Goal: Task Accomplishment & Management: Manage account settings

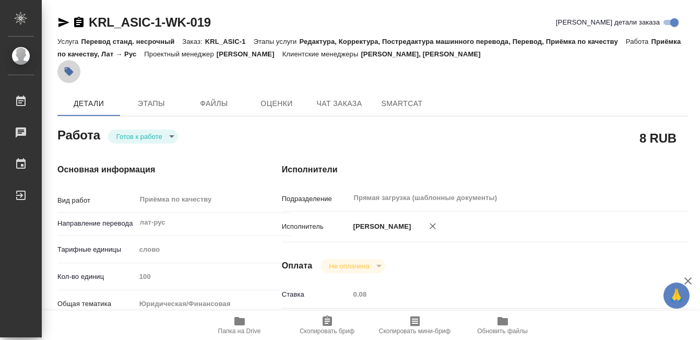
click at [67, 75] on icon "button" at bounding box center [69, 71] width 10 height 10
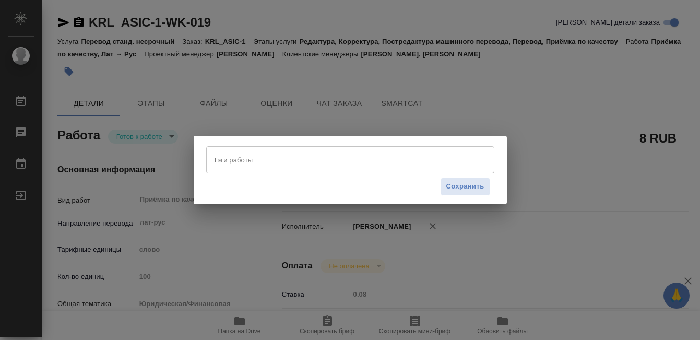
click at [285, 158] on input "Тэги работы" at bounding box center [340, 160] width 259 height 18
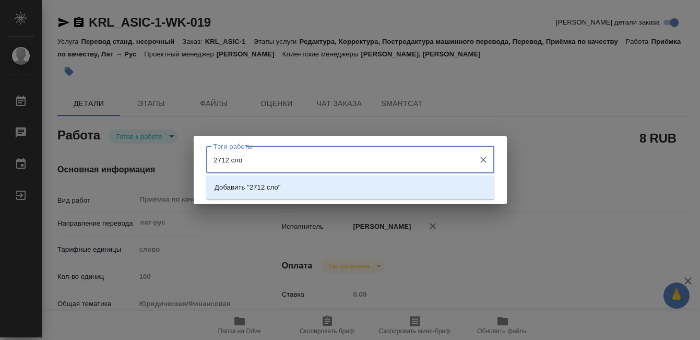
type input "2712 слов"
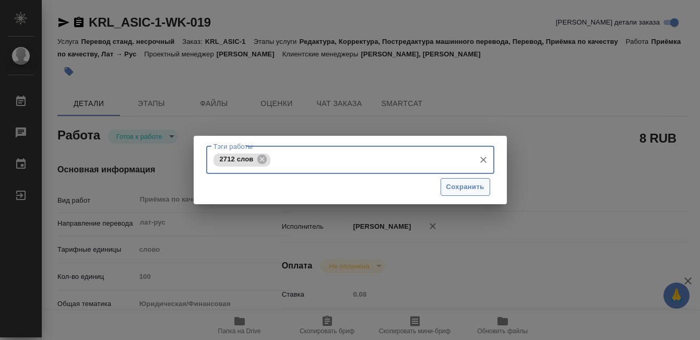
click at [457, 188] on span "Сохранить" at bounding box center [465, 187] width 38 height 12
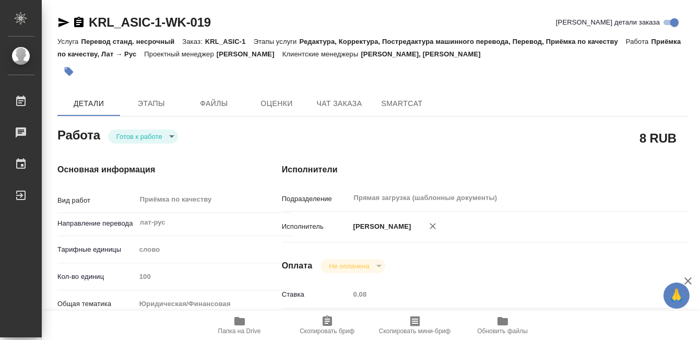
type input "readyForWork"
type input "лат-рус"
type input "5a8b1489cc6b4906c91bfd90"
type input "100"
type input "yr-fn"
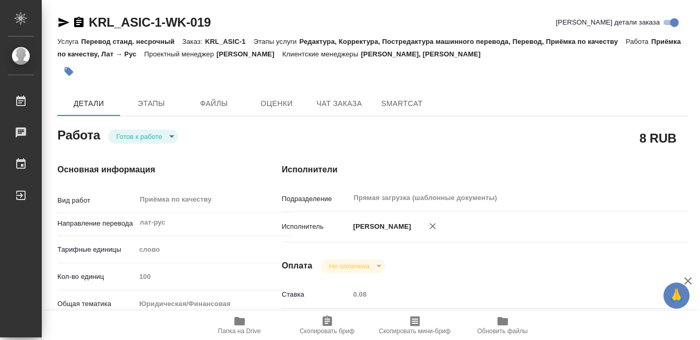
type input "5f647205b73bc97568ca66c0"
checkbox input "true"
type input "03.09.2025 09:00"
type input "03.09.2025 10:00"
type input "04.09.2025 10:00"
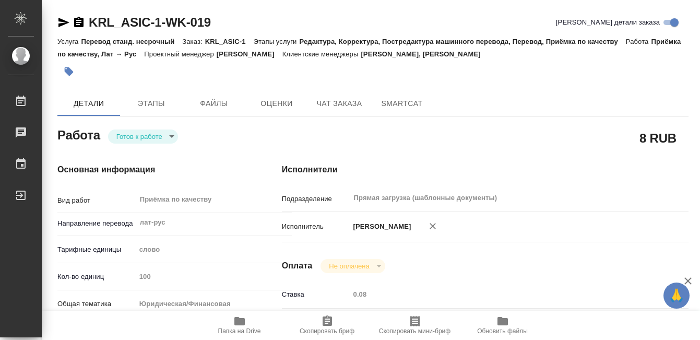
type input "Прямая загрузка (шаблонные документы)"
type input "notPayed"
type input "0.08"
type input "RUB"
type input "[PERSON_NAME]"
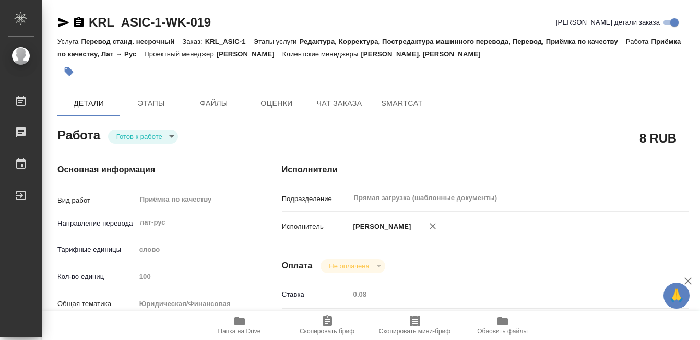
type input "KRL_ASIC-1"
type input "Перевод станд. несрочный"
type input "Редактура, Корректура, Постредактура машинного перевода, Перевод, Приёмка по ка…"
type input "Веселова Юлия, Касымов Тимур"
type input "Малофеева Екатерина"
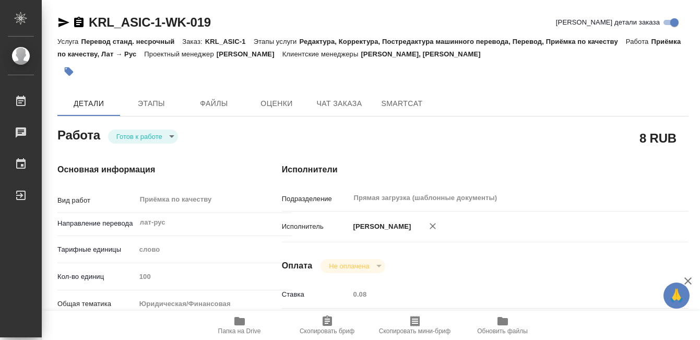
type input "/Clients/ООО «ЭСИК»/Orders/KRL_ASIC-1"
click at [80, 21] on icon "button" at bounding box center [78, 22] width 9 height 10
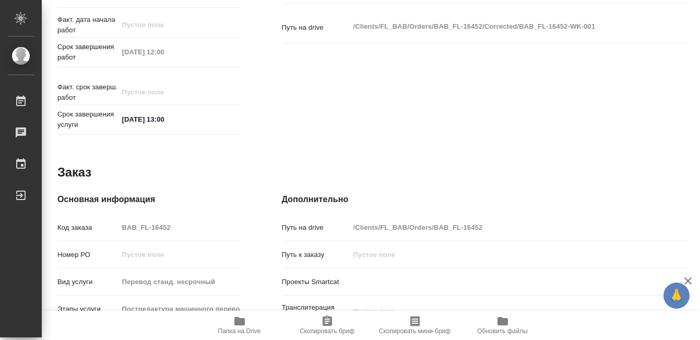
scroll to position [571, 0]
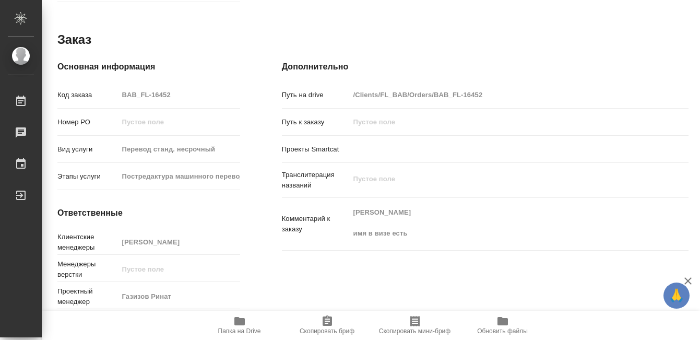
click at [240, 321] on icon "button" at bounding box center [239, 321] width 10 height 8
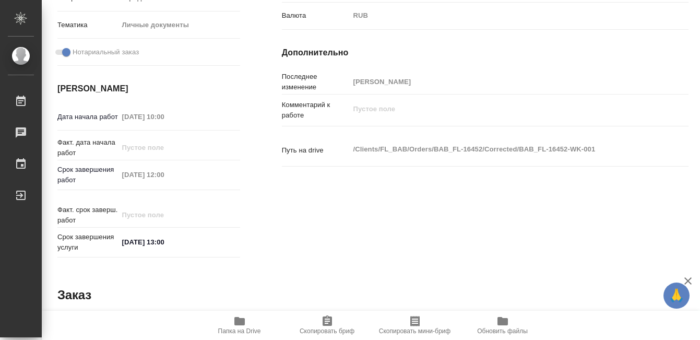
scroll to position [0, 0]
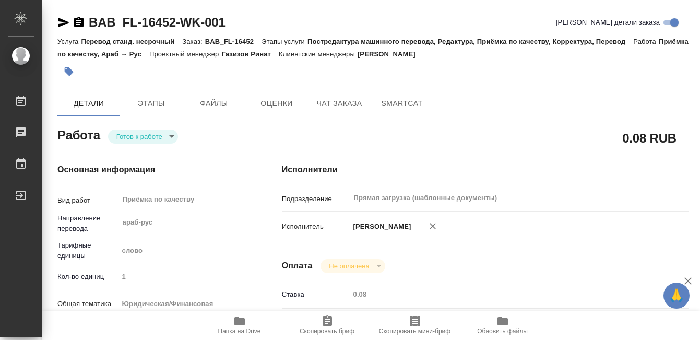
click at [80, 21] on icon "button" at bounding box center [78, 22] width 9 height 10
click at [73, 71] on icon "button" at bounding box center [69, 71] width 10 height 10
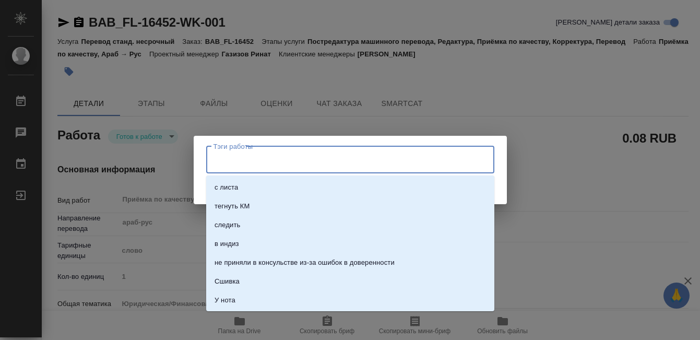
click at [245, 158] on input "Тэги работы" at bounding box center [340, 160] width 259 height 18
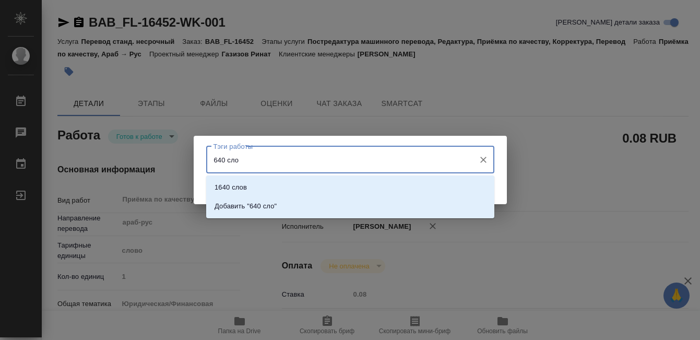
type input "640 слов"
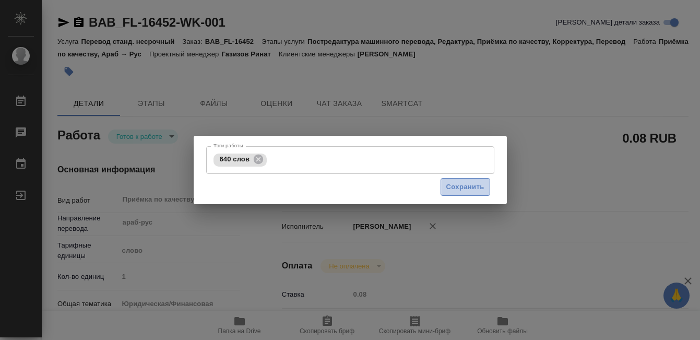
click at [447, 184] on span "Сохранить" at bounding box center [465, 187] width 38 height 12
type input "readyForWork"
type input "араб-рус"
type input "5a8b1489cc6b4906c91bfd90"
type input "1"
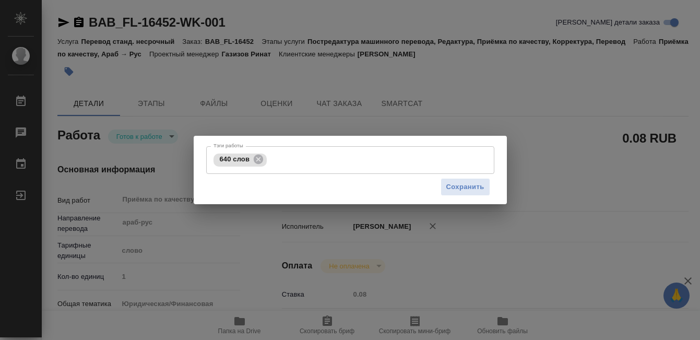
type input "yr-fn"
type input "5a8b8b956a9677013d343cfe"
checkbox input "true"
type input "[DATE] 10:00"
type input "04.09.2025 12:00"
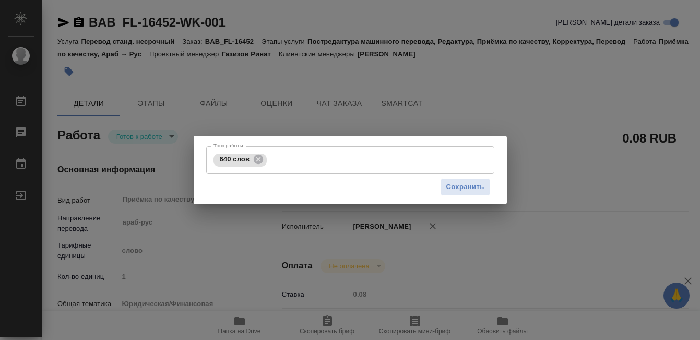
type input "04.09.2025 13:00"
type input "Прямая загрузка (шаблонные документы)"
type input "notPayed"
type input "0.08"
type input "RUB"
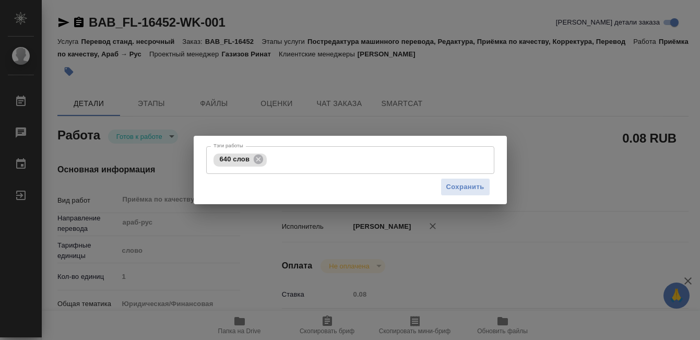
type input "[PERSON_NAME]"
type input "BAB_FL-16452"
type input "Перевод станд. несрочный"
type input "Постредактура машинного перевода, Редактура, Приёмка по качеству, Корректура, П…"
type input "Голубев Дмитрий"
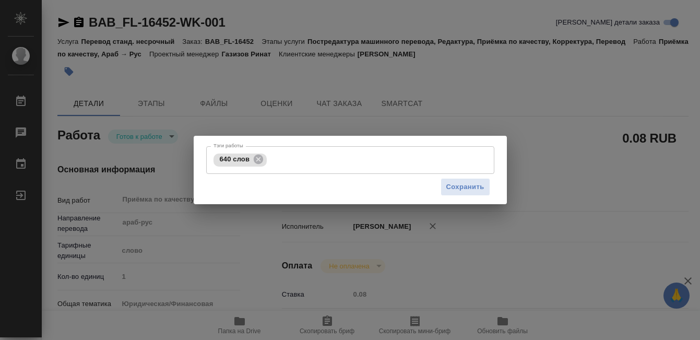
type input "/Clients/FL_BAB/Orders/BAB_FL-16452"
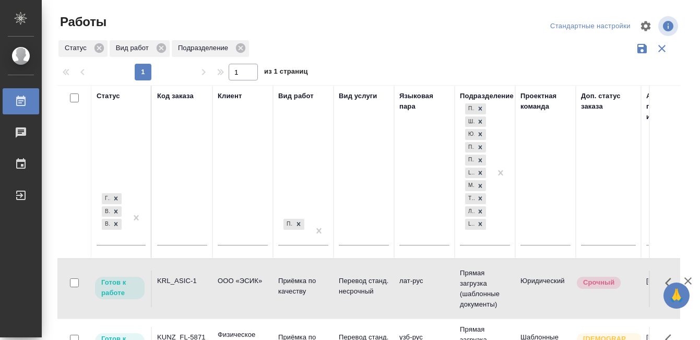
click at [181, 234] on input "text" at bounding box center [182, 238] width 50 height 13
paste input "BEG_InvestPrim-12"
type input "BEG_InvestPrim-12"
click at [112, 238] on div "Готов к работе В работе В ожидании" at bounding box center [121, 221] width 49 height 62
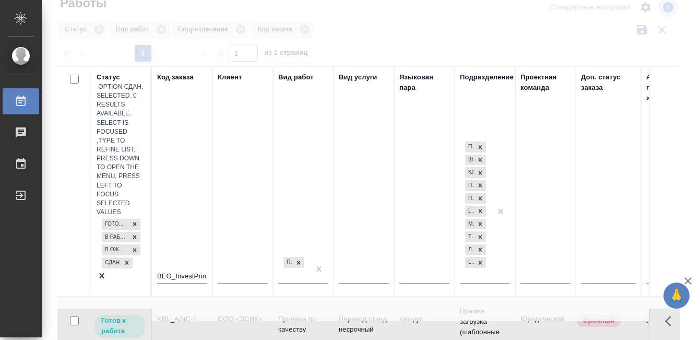
scroll to position [19, 0]
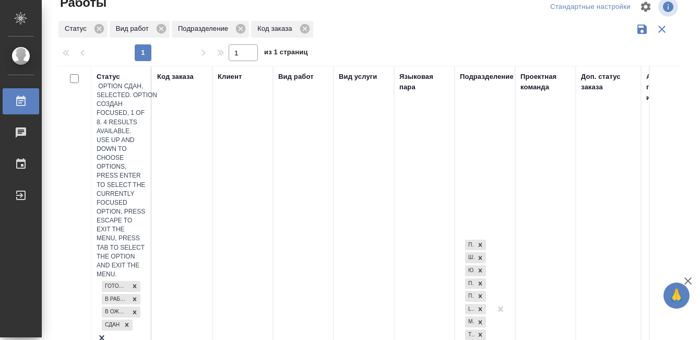
click at [135, 332] on div at bounding box center [121, 338] width 49 height 13
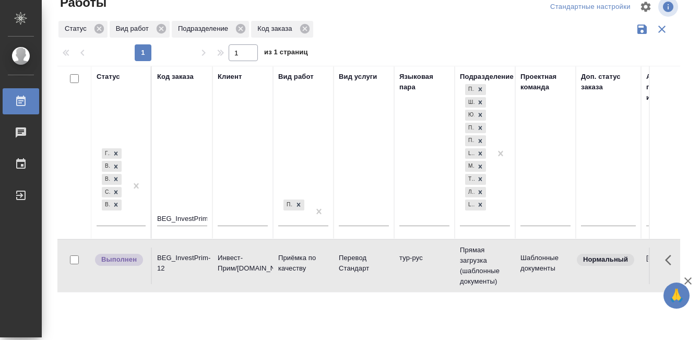
click at [181, 283] on td "BEG_InvestPrim-12" at bounding box center [182, 265] width 61 height 37
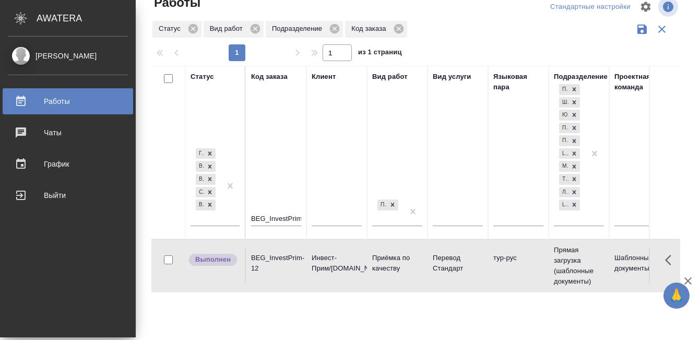
click at [25, 98] on div "Работы" at bounding box center [68, 101] width 120 height 16
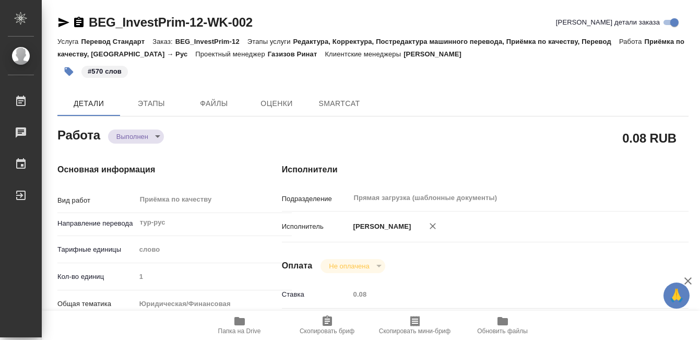
type textarea "x"
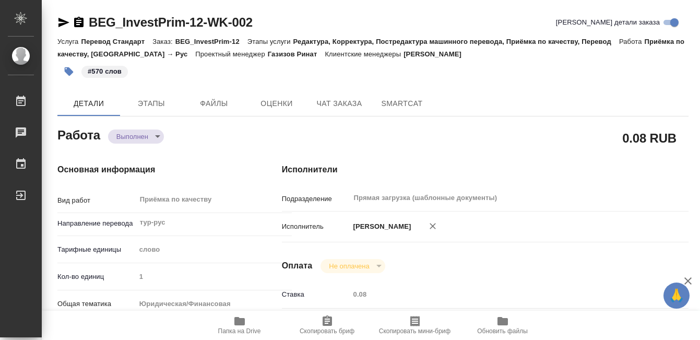
type textarea "x"
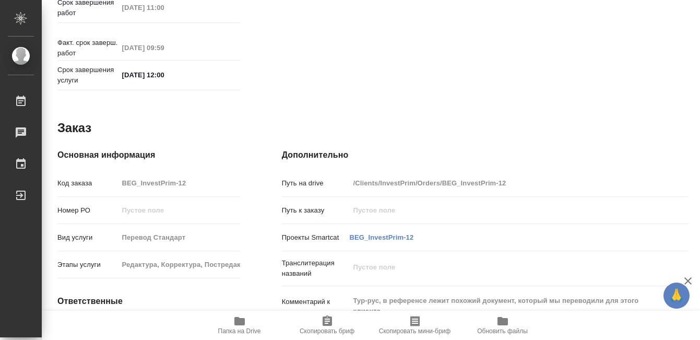
scroll to position [571, 0]
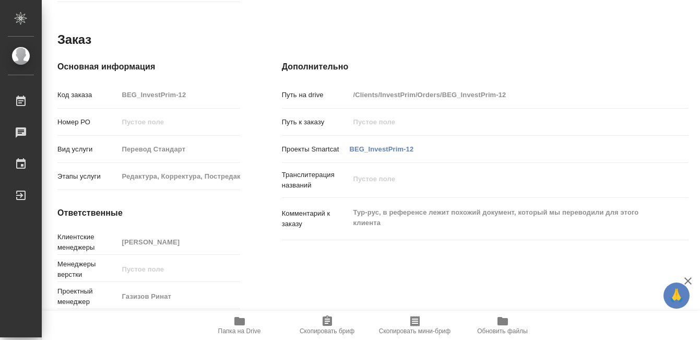
type textarea "x"
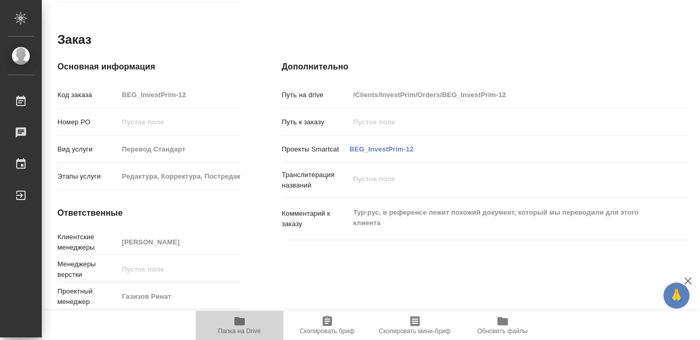
click at [241, 316] on icon "button" at bounding box center [239, 321] width 13 height 13
type textarea "x"
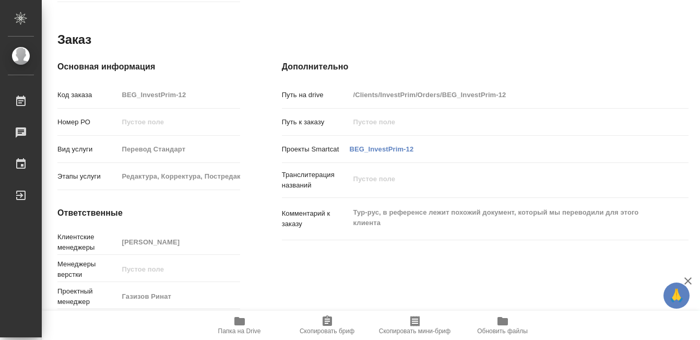
type textarea "x"
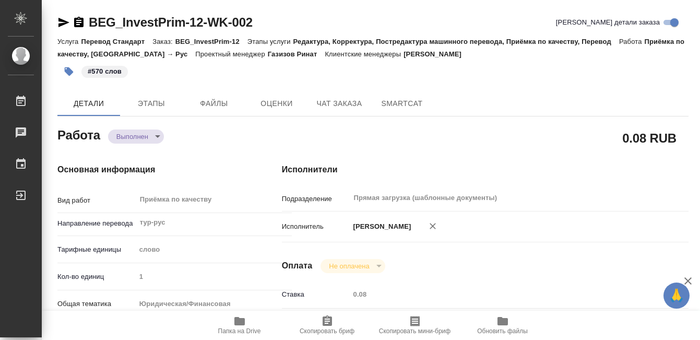
click at [68, 71] on icon "button" at bounding box center [69, 71] width 9 height 9
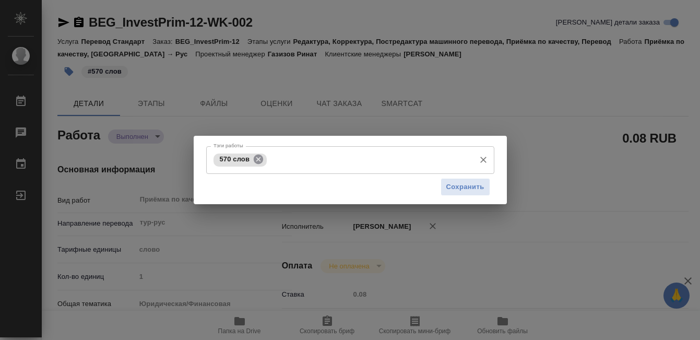
click at [258, 158] on icon at bounding box center [258, 158] width 9 height 9
click at [255, 161] on input "Тэги работы" at bounding box center [340, 160] width 259 height 18
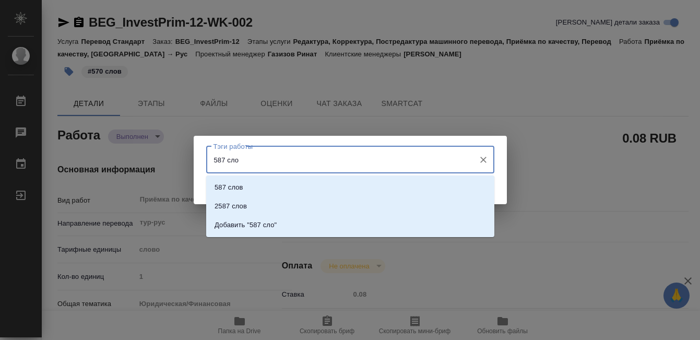
type input "587 слов"
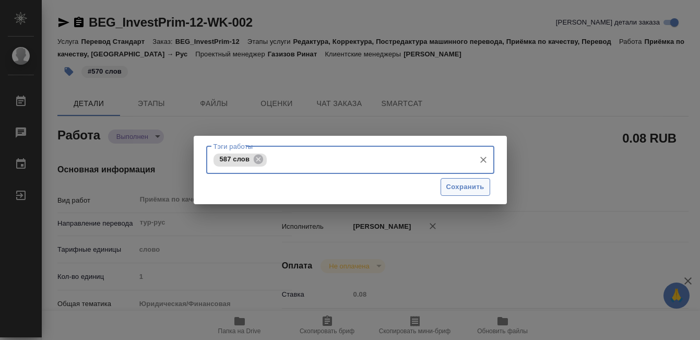
click at [454, 186] on span "Сохранить" at bounding box center [465, 187] width 38 height 12
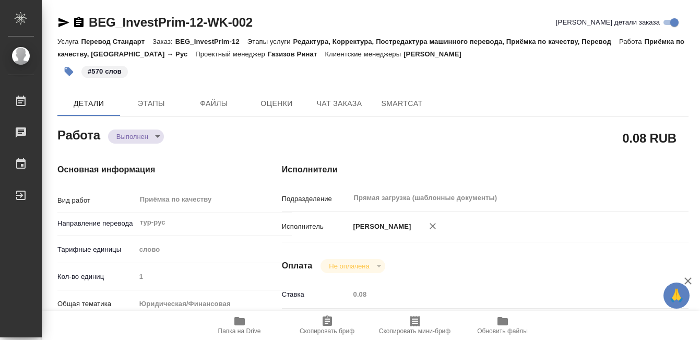
type input "completed"
type textarea "Приёмка по качеству"
type textarea "x"
type input "тур-рус"
type input "5a8b1489cc6b4906c91bfd90"
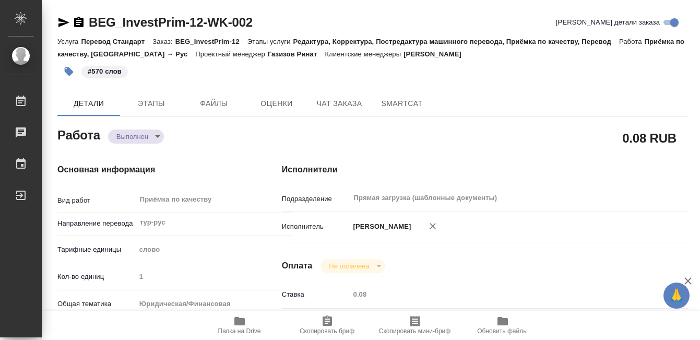
type input "1"
type input "yr-fn"
type input "5f647205b73bc97568ca66c0"
checkbox input "true"
type input "[DATE] 10:00"
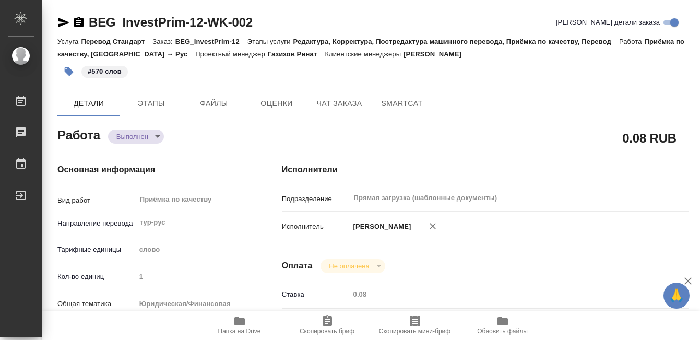
type input "04.09.2025 11:00"
type input "04.09.2025 09:59"
type input "05.09.2025 12:00"
type input "Прямая загрузка (шаблонные документы)"
type input "notPayed"
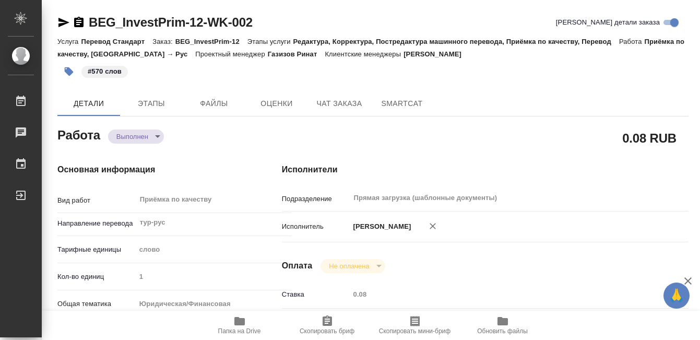
type input "0.08"
type input "RUB"
type input "[PERSON_NAME]"
type textarea "x"
type textarea "/Clients/InvestPrim/Orders/BEG_InvestPrim-12/Corrected/BEG_InvestPrim-12-WK-002"
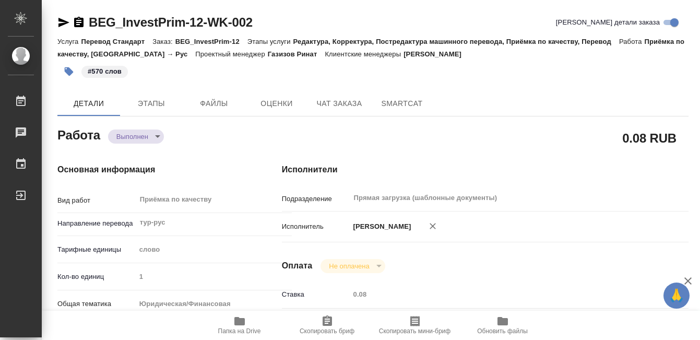
type textarea "x"
type input "BEG_InvestPrim-12"
type input "Перевод Стандарт"
type input "Редактура, Корректура, Постредактура машинного перевода, Приёмка по качеству, П…"
type input "Антонова Кристина"
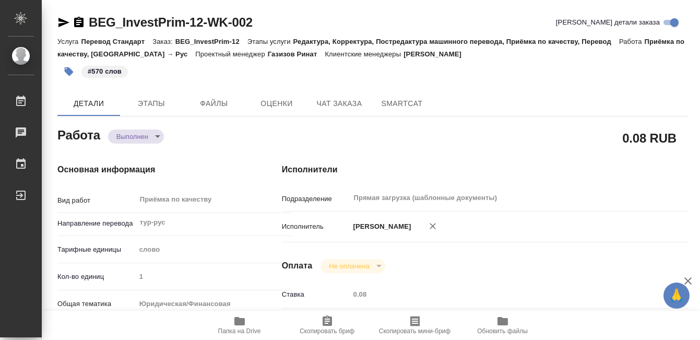
type input "/Clients/InvestPrim/Orders/BEG_InvestPrim-12"
type textarea "x"
type textarea "Тур-рус, в референсе лежит похожий документ, который мы переводили для этого кл…"
type textarea "x"
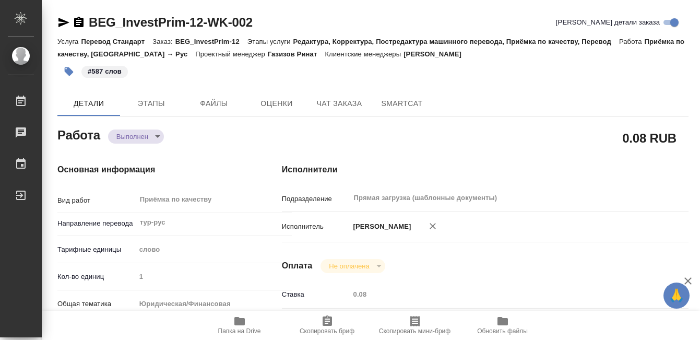
type textarea "x"
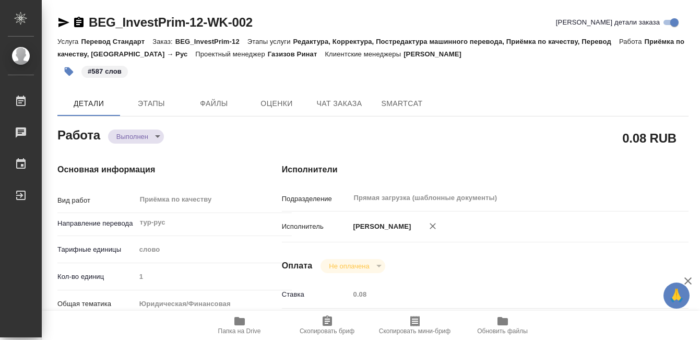
type textarea "x"
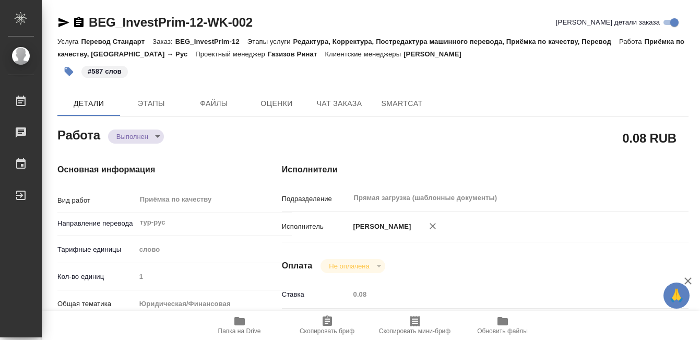
type textarea "x"
click at [78, 22] on icon "button" at bounding box center [79, 22] width 13 height 13
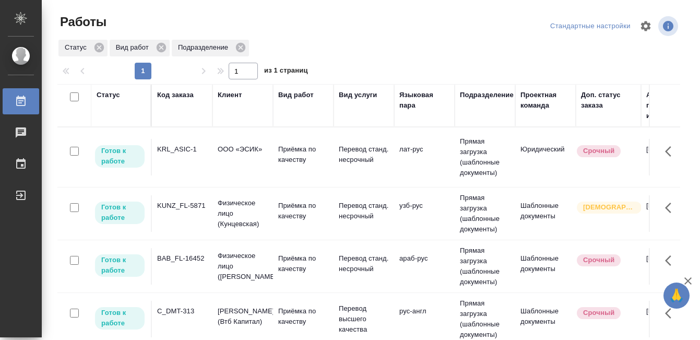
click at [201, 217] on td "KUNZ_FL-5871" at bounding box center [182, 213] width 61 height 37
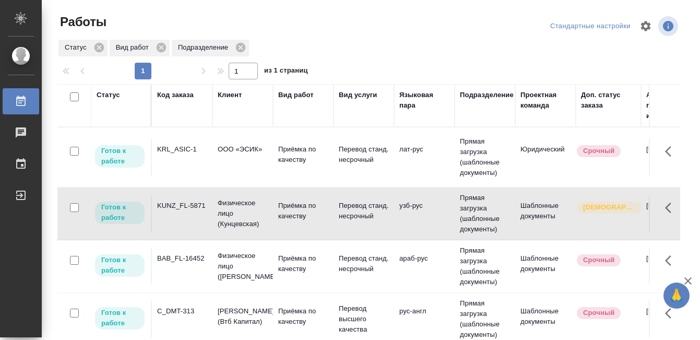
click at [201, 217] on td "KUNZ_FL-5871" at bounding box center [182, 213] width 61 height 37
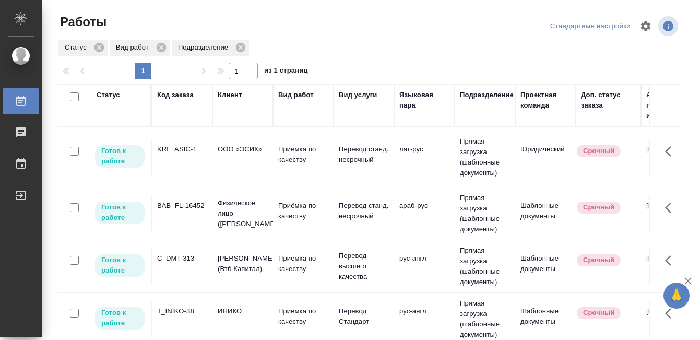
click at [189, 226] on td "BAB_FL-16452" at bounding box center [182, 213] width 61 height 37
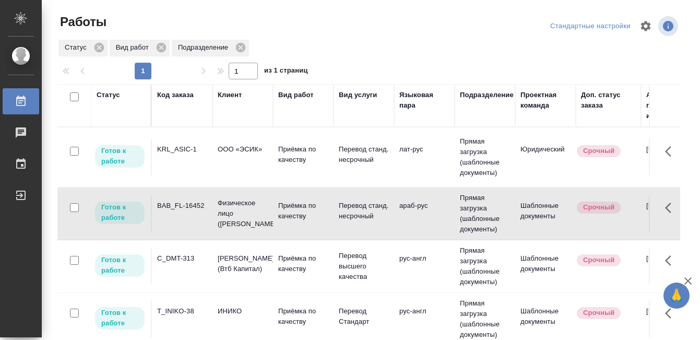
click at [189, 226] on td "BAB_FL-16452" at bounding box center [182, 213] width 61 height 37
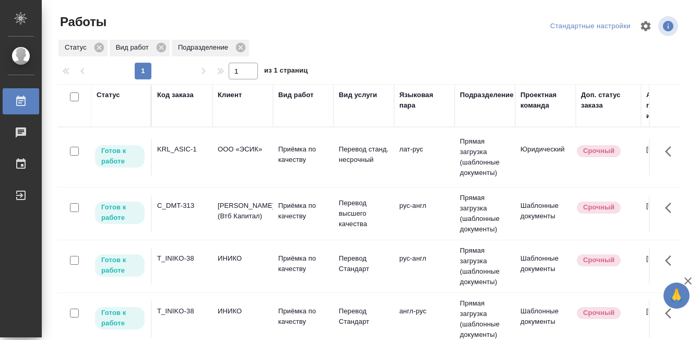
click at [190, 272] on td "T_INIKO-38" at bounding box center [182, 266] width 61 height 37
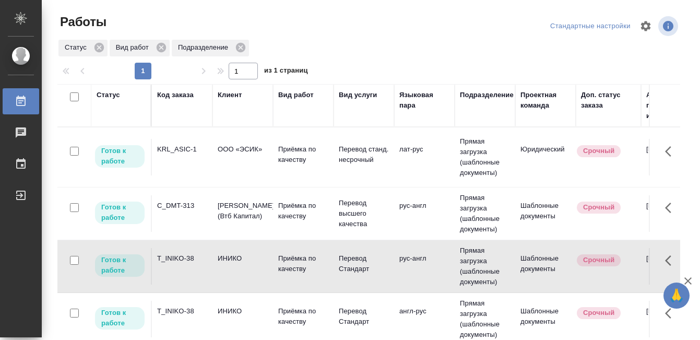
click at [190, 272] on td "T_INIKO-38" at bounding box center [182, 266] width 61 height 37
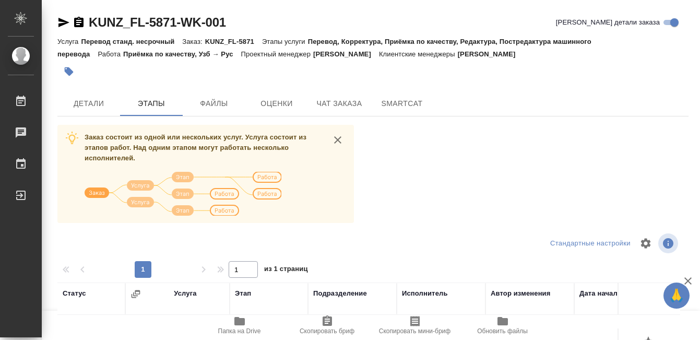
click at [95, 117] on div "KUNZ_FL-5871-WK-001 Кратко детали заказа Услуга Перевод станд. несрочный Заказ:…" at bounding box center [373, 272] width 642 height 544
click at [94, 106] on span "Детали" at bounding box center [89, 103] width 50 height 13
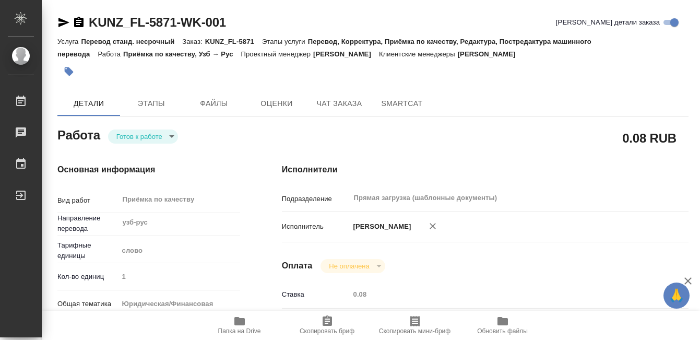
type textarea "x"
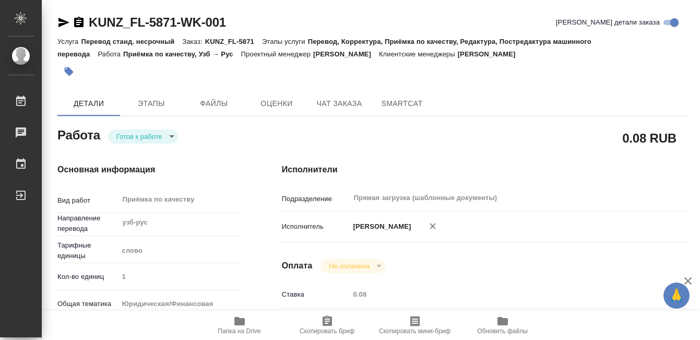
type textarea "x"
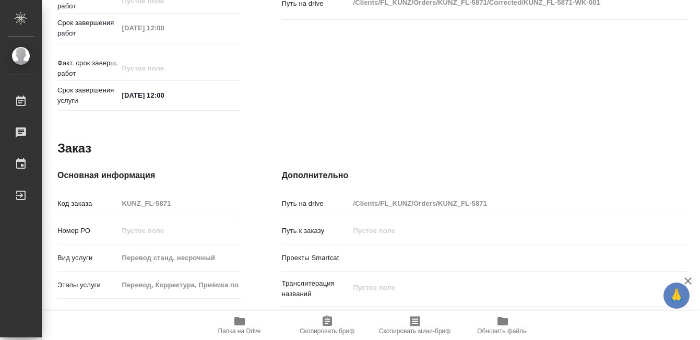
type textarea "x"
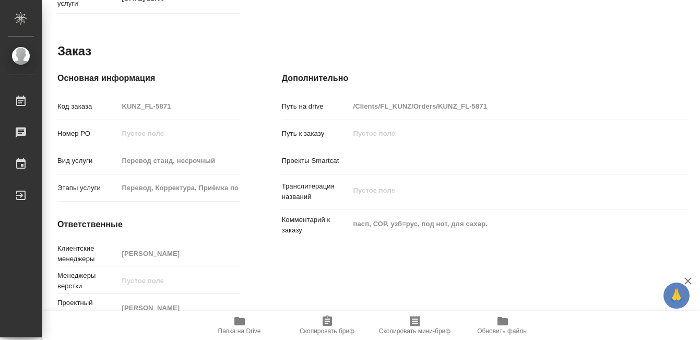
scroll to position [571, 0]
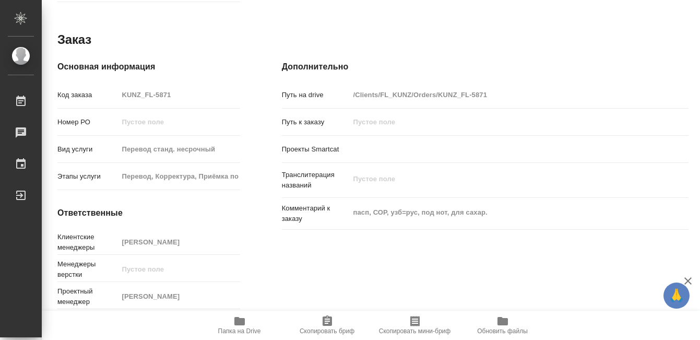
click at [236, 325] on icon "button" at bounding box center [239, 321] width 10 height 8
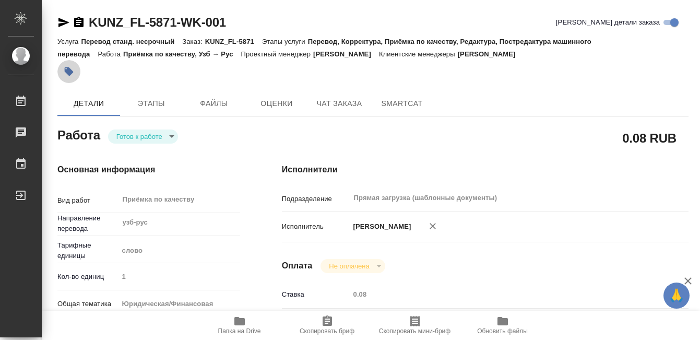
click at [64, 65] on button "button" at bounding box center [68, 71] width 23 height 23
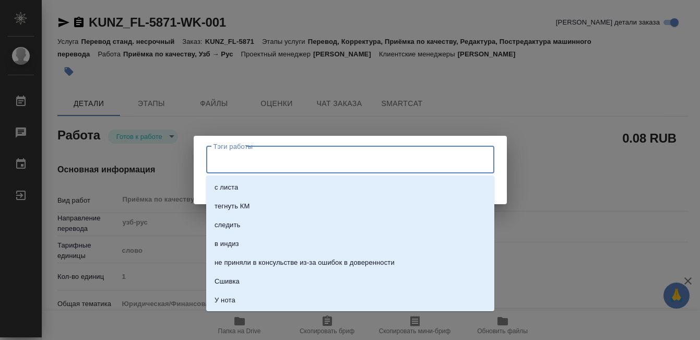
click at [352, 151] on input "Тэги работы" at bounding box center [340, 160] width 259 height 18
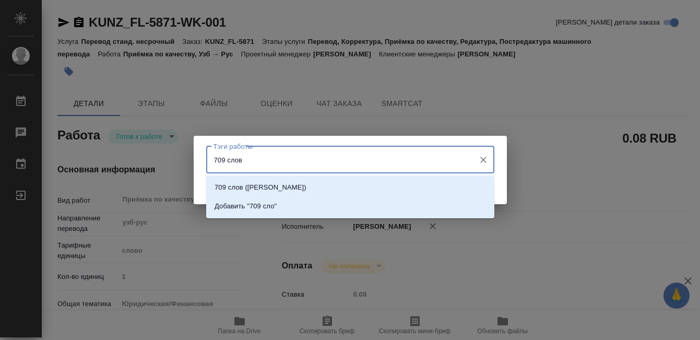
type input "709 слова"
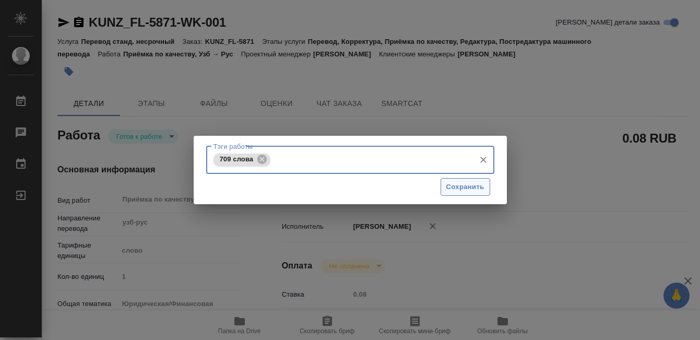
click at [472, 182] on span "Сохранить" at bounding box center [465, 187] width 38 height 12
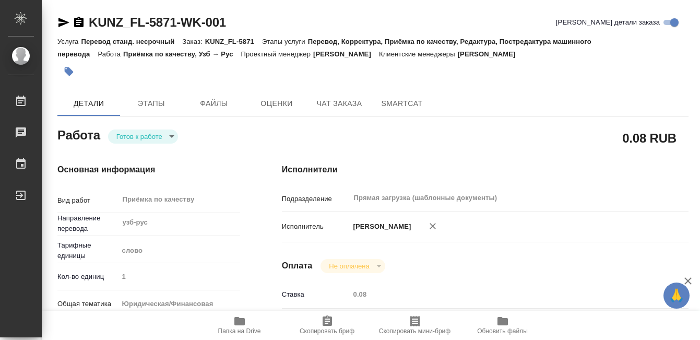
type input "readyForWork"
type textarea "Приёмка по качеству"
type textarea "x"
type input "узб-рус"
type input "5a8b1489cc6b4906c91bfd90"
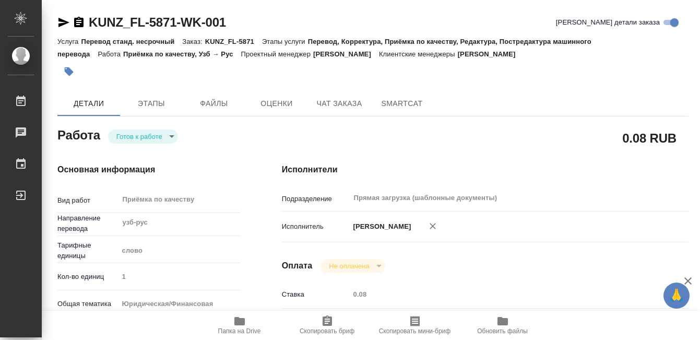
type input "1"
type input "yr-fn"
type input "5a8b8b956a9677013d343cfe"
checkbox input "true"
type input "04.09.2025 11:00"
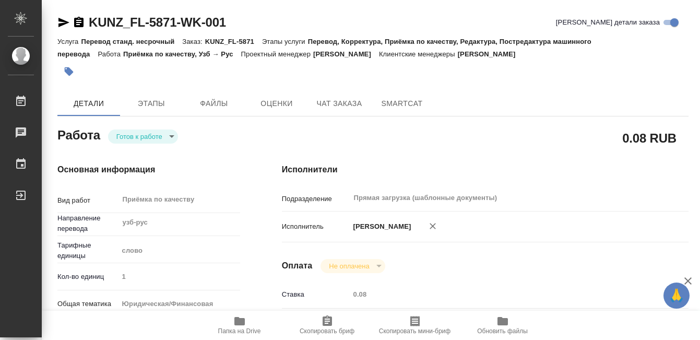
type input "04.09.2025 12:00"
type input "Прямая загрузка (шаблонные документы)"
type input "notPayed"
type input "0.08"
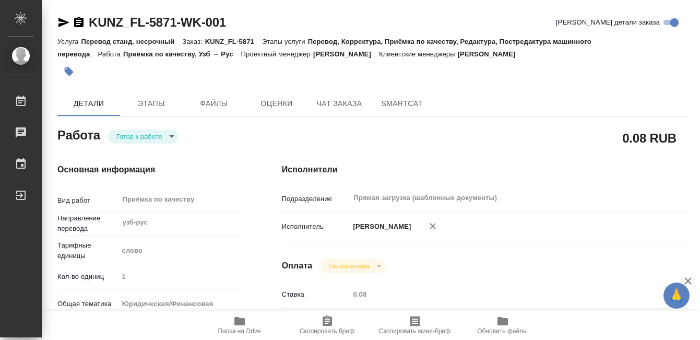
type input "RUB"
type input "[PERSON_NAME]"
type textarea "x"
type textarea "/Clients/FL_KUNZ/Orders/KUNZ_FL-5871/Corrected/KUNZ_FL-5871-WK-001"
type textarea "x"
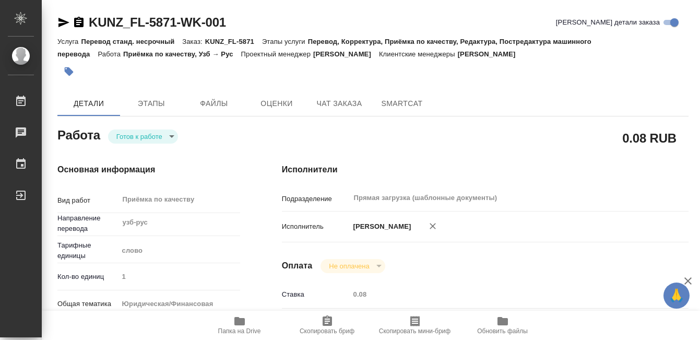
type input "KUNZ_FL-5871"
type input "Перевод станд. несрочный"
type input "Перевод, Корректура, Приёмка по качеству, Редактура, Постредактура машинного пе…"
type input "Веселова Юлия"
type input "/Clients/FL_KUNZ/Orders/KUNZ_FL-5871"
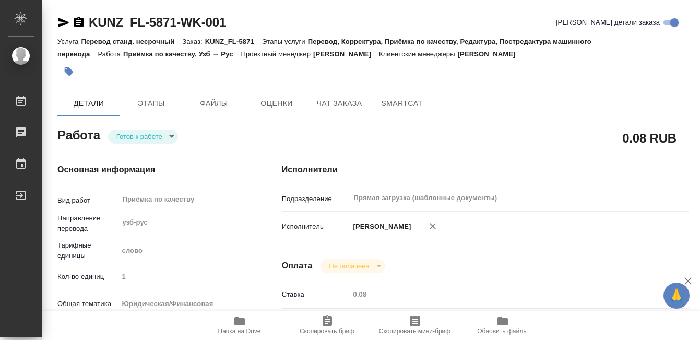
type textarea "x"
type textarea "пасп, СОР, узб=рус, под нот, для сахар."
type textarea "x"
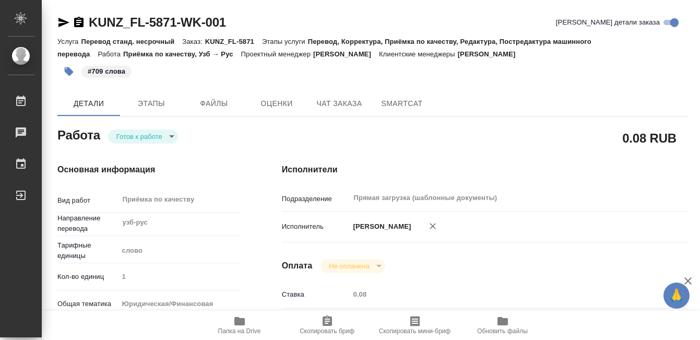
type textarea "x"
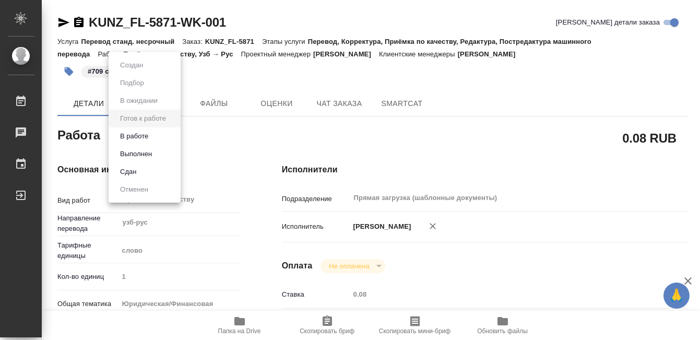
type textarea "x"
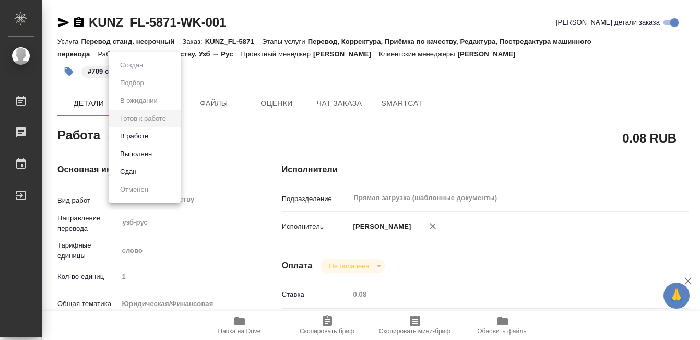
click at [144, 139] on body "🙏 .cls-1 fill:#fff; AWATERA Kobzeva Elizaveta Работы 0 Чаты График Выйти KUNZ_F…" at bounding box center [350, 170] width 700 height 340
click at [144, 156] on button "Выполнен" at bounding box center [136, 153] width 38 height 11
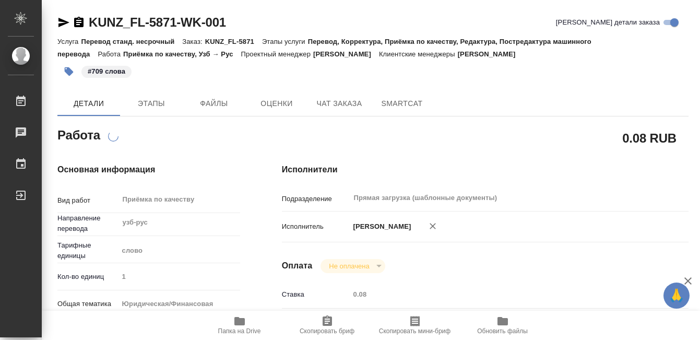
type textarea "x"
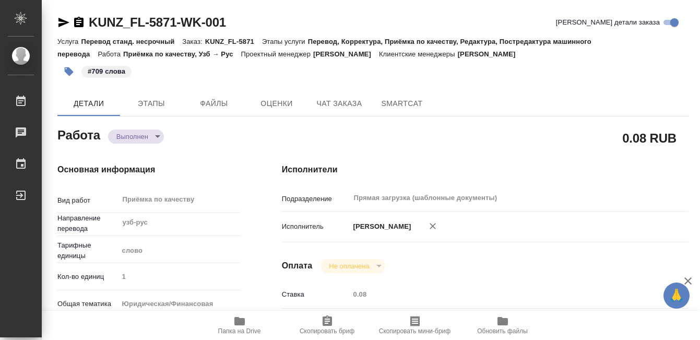
type textarea "x"
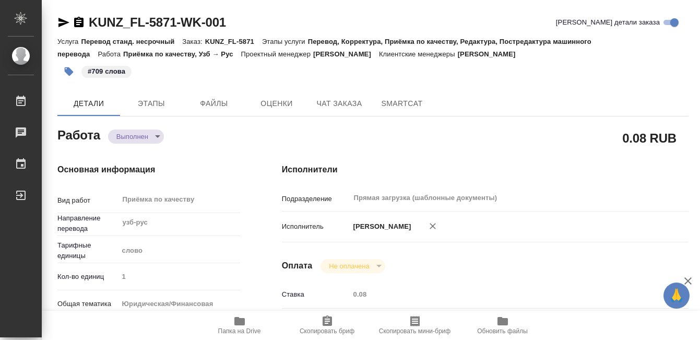
type textarea "x"
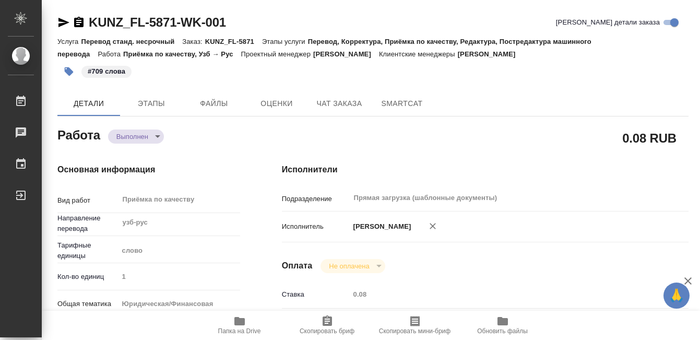
click at [81, 20] on icon "button" at bounding box center [79, 22] width 13 height 13
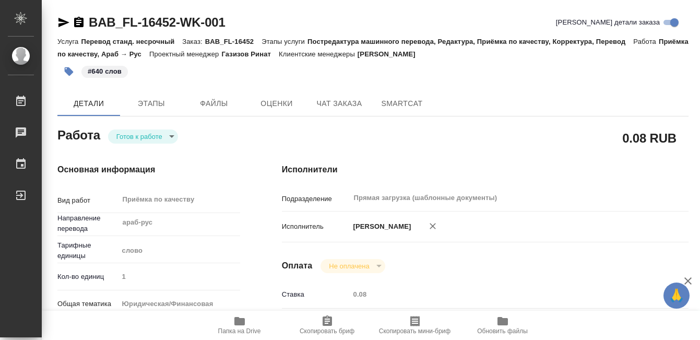
scroll to position [571, 0]
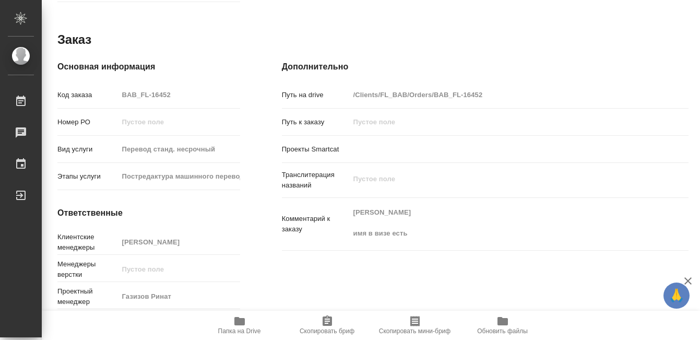
click at [245, 325] on span "Папка на Drive" at bounding box center [239, 325] width 75 height 20
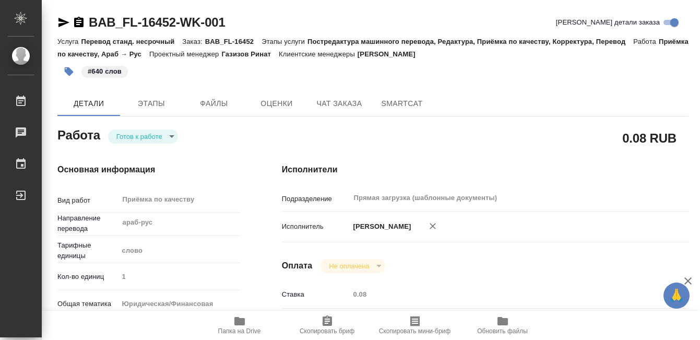
click at [66, 67] on icon "button" at bounding box center [69, 71] width 10 height 10
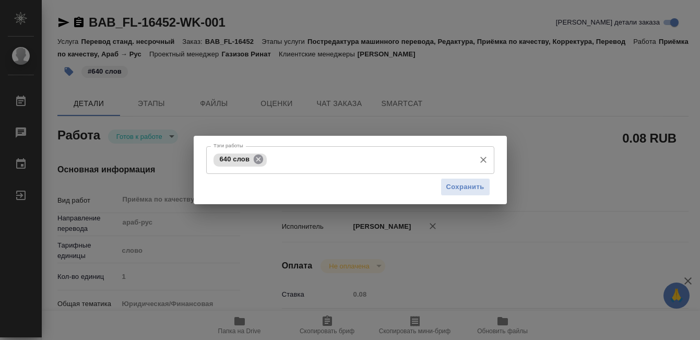
click at [261, 158] on icon at bounding box center [258, 158] width 9 height 9
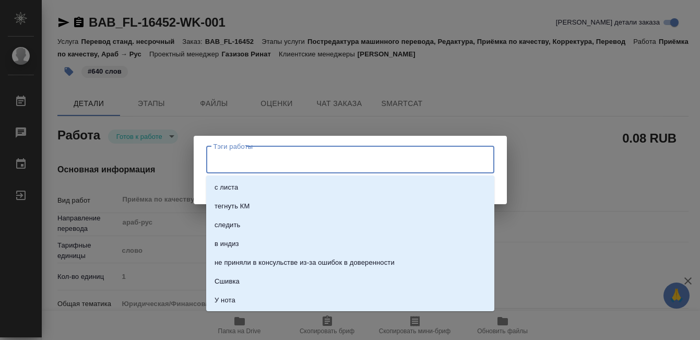
click at [255, 165] on input "Тэги работы" at bounding box center [340, 160] width 259 height 18
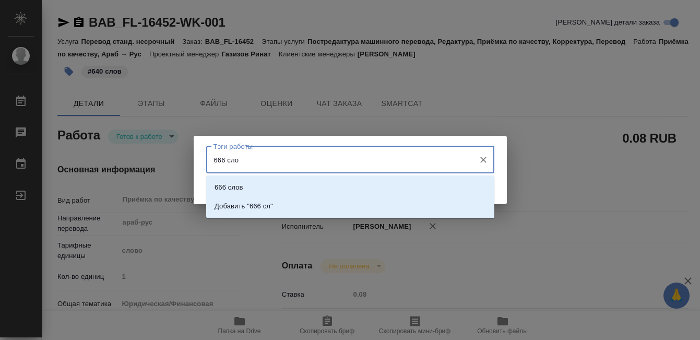
type input "666 слов"
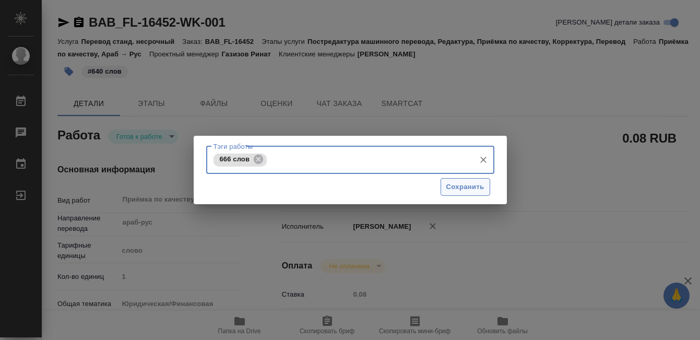
click at [480, 185] on span "Сохранить" at bounding box center [465, 187] width 38 height 12
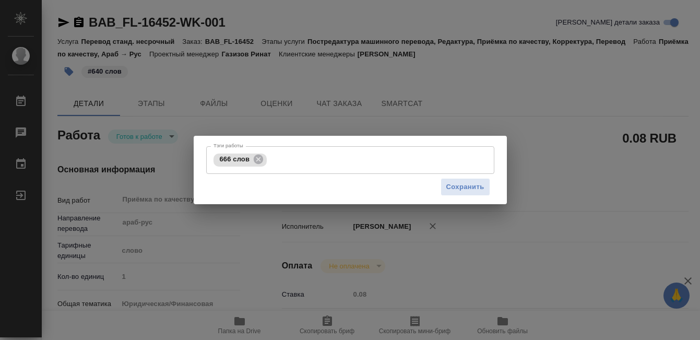
type input "readyForWork"
type input "араб-рус"
type input "5a8b1489cc6b4906c91bfd90"
type input "1"
type input "yr-fn"
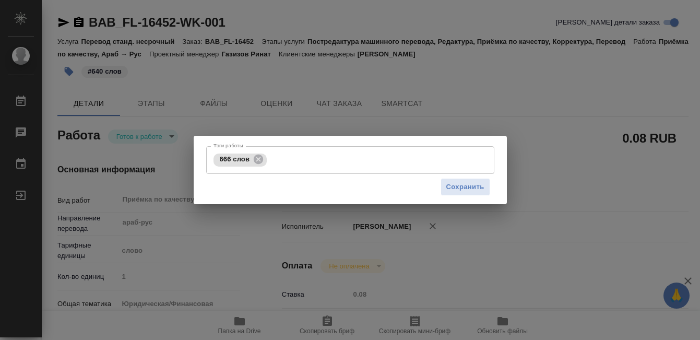
type input "5a8b8b956a9677013d343cfe"
checkbox input "true"
type input "[DATE] 10:00"
type input "[DATE] 12:00"
type input "[DATE] 13:00"
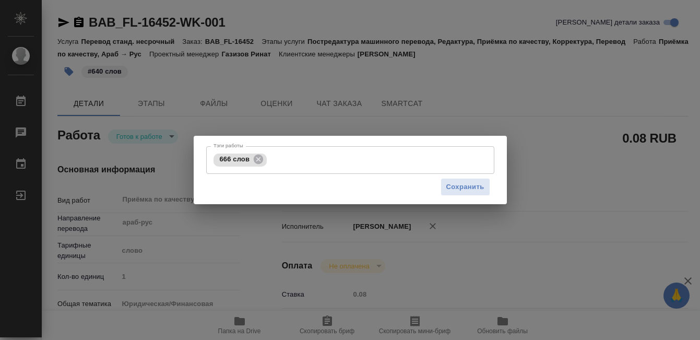
type input "Прямая загрузка (шаблонные документы)"
type input "notPayed"
type input "0.08"
type input "RUB"
type input "[PERSON_NAME]"
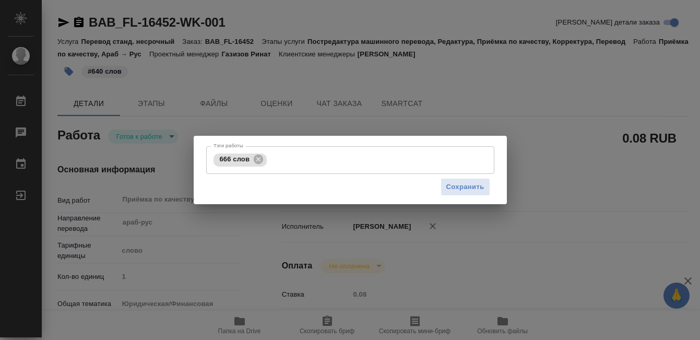
type input "BAB_FL-16452"
type input "Перевод станд. несрочный"
type input "Постредактура машинного перевода, Редактура, Приёмка по качеству, Корректура, П…"
type input "[PERSON_NAME]"
type input "/Clients/FL_BAB/Orders/BAB_FL-16452"
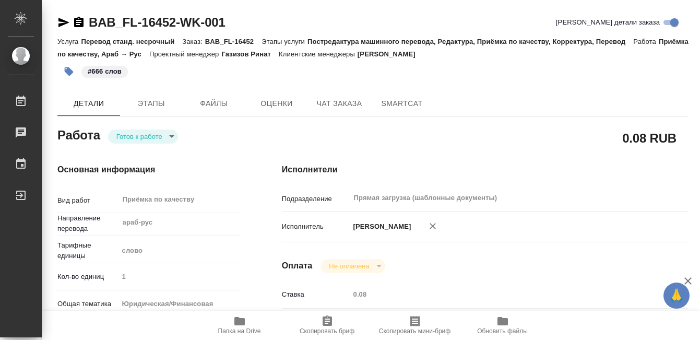
click at [166, 137] on body "🙏 .cls-1 fill:#fff; AWATERA Kobzeva [PERSON_NAME] 0 Чаты График Выйти BAB_FL-16…" at bounding box center [350, 170] width 700 height 340
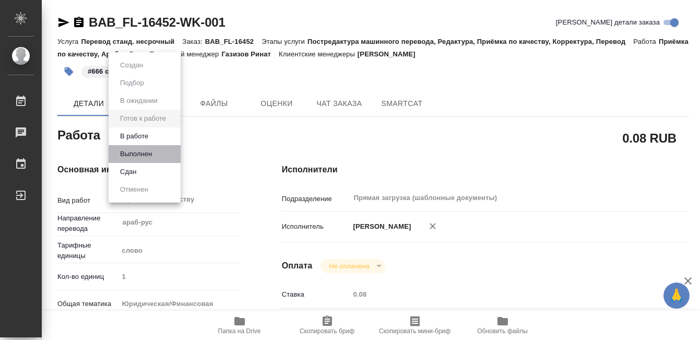
click at [162, 153] on li "Выполнен" at bounding box center [145, 154] width 72 height 18
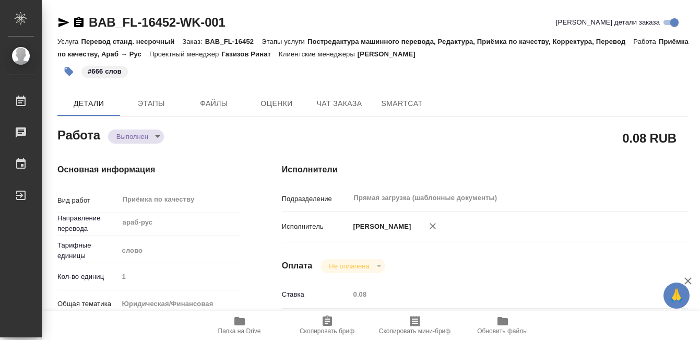
type textarea "x"
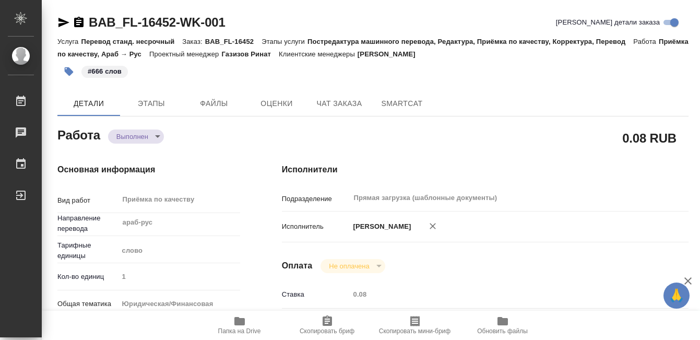
type textarea "x"
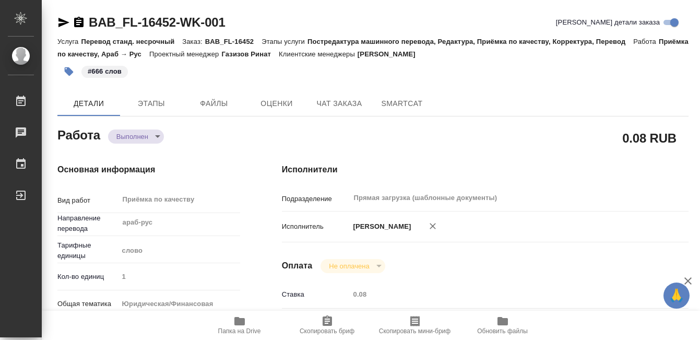
click at [83, 20] on icon "button" at bounding box center [78, 22] width 9 height 10
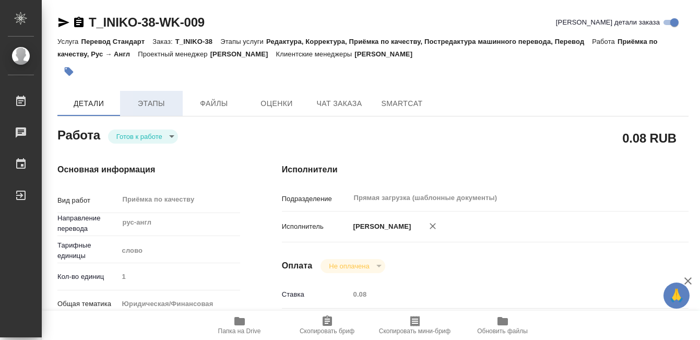
click at [168, 101] on span "Этапы" at bounding box center [151, 103] width 50 height 13
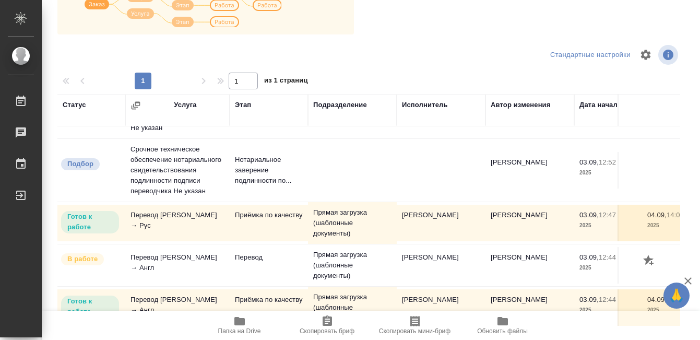
scroll to position [204, 0]
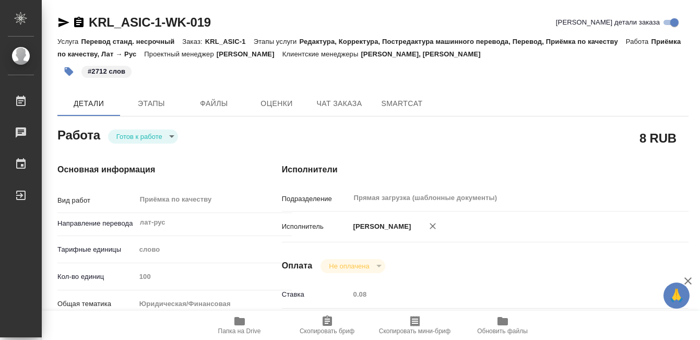
click at [242, 321] on icon "button" at bounding box center [239, 321] width 10 height 8
click at [109, 71] on p "#2712 слов" at bounding box center [107, 71] width 38 height 10
click at [70, 69] on icon "button" at bounding box center [69, 71] width 9 height 9
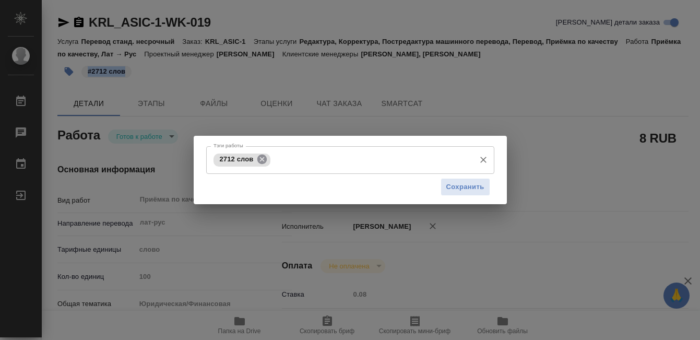
click at [257, 158] on icon at bounding box center [261, 158] width 11 height 11
click at [260, 158] on input "Тэги работы" at bounding box center [340, 160] width 259 height 18
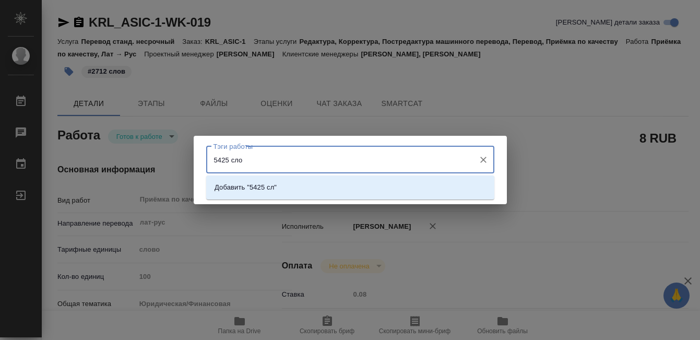
type input "5425 слов"
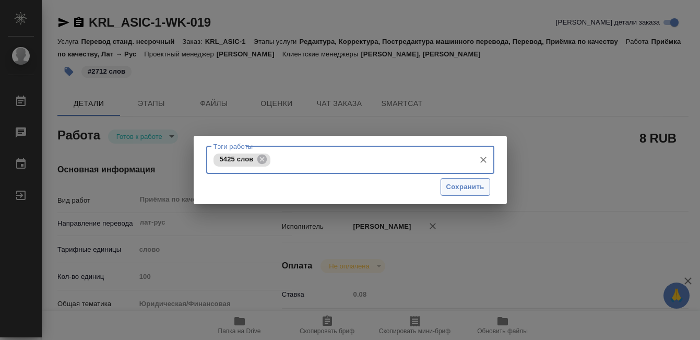
click at [467, 183] on span "Сохранить" at bounding box center [465, 187] width 38 height 12
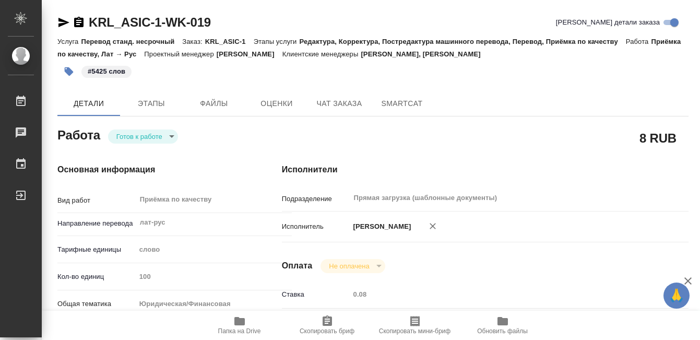
type input "readyForWork"
type input "лат-рус"
type input "5a8b1489cc6b4906c91bfd90"
type input "100"
type input "yr-fn"
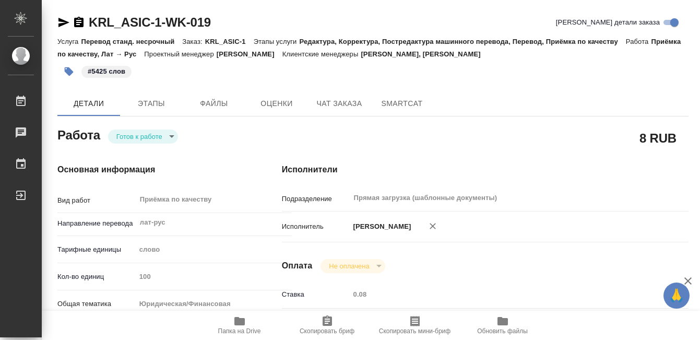
type input "5f647205b73bc97568ca66c0"
checkbox input "true"
type input "03.09.2025 09:00"
type input "03.09.2025 10:00"
type input "04.09.2025 10:00"
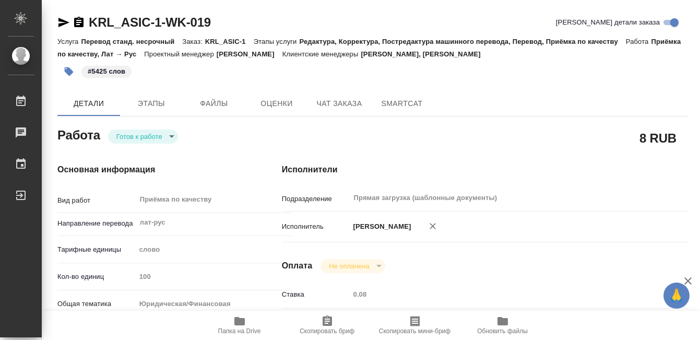
type input "Прямая загрузка (шаблонные документы)"
type input "notPayed"
type input "0.08"
type input "RUB"
type input "[PERSON_NAME]"
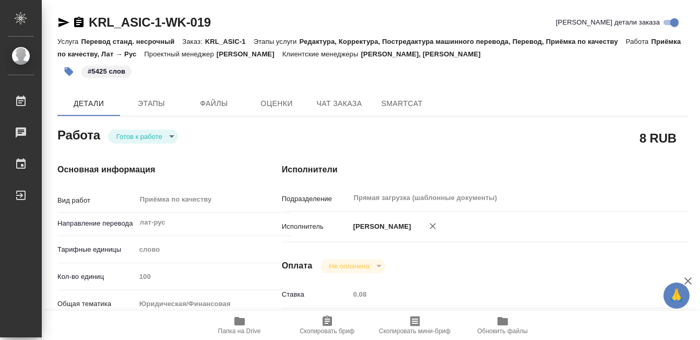
type input "KRL_ASIC-1"
type input "Перевод станд. несрочный"
type input "Редактура, Корректура, Постредактура машинного перевода, Перевод, Приёмка по ка…"
type input "Веселова Юлия, Касымов Тимур"
type input "Малофеева Екатерина"
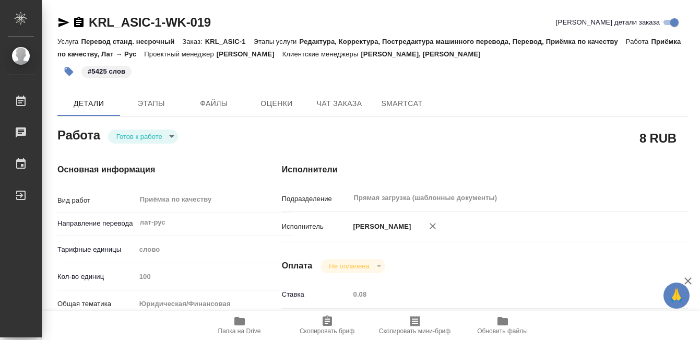
type input "/Clients/ООО «ЭСИК»/Orders/KRL_ASIC-1"
click at [62, 68] on button "button" at bounding box center [68, 71] width 23 height 23
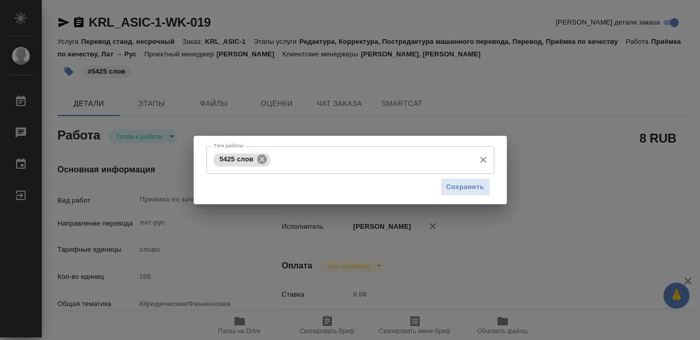
click at [261, 162] on icon at bounding box center [261, 158] width 9 height 9
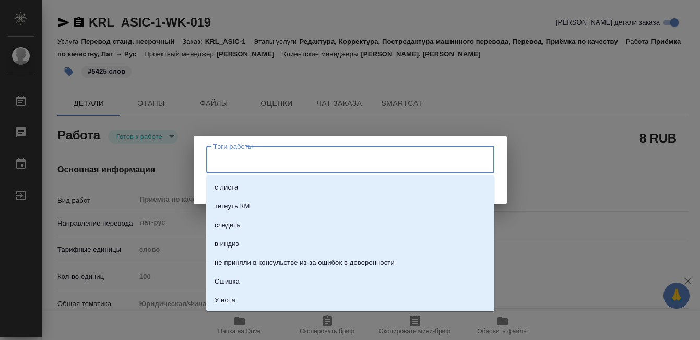
click at [261, 162] on input "Тэги работы" at bounding box center [340, 160] width 259 height 18
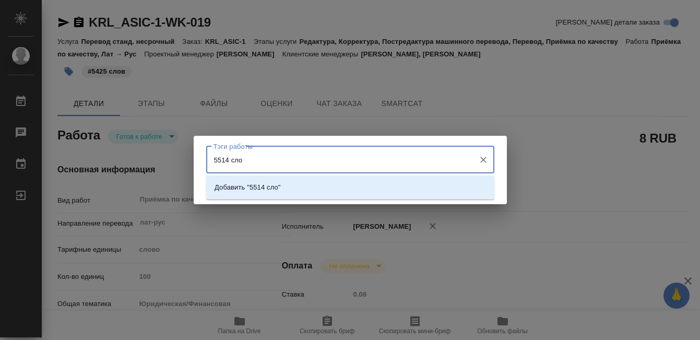
type input "5514 слов"
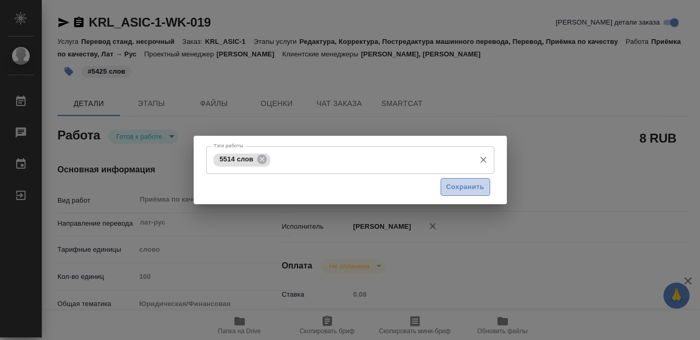
click at [471, 188] on span "Сохранить" at bounding box center [465, 187] width 38 height 12
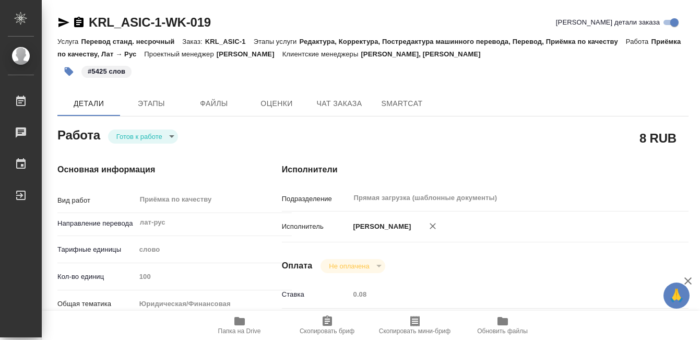
type input "readyForWork"
type input "лат-рус"
type input "5a8b1489cc6b4906c91bfd90"
type input "100"
type input "yr-fn"
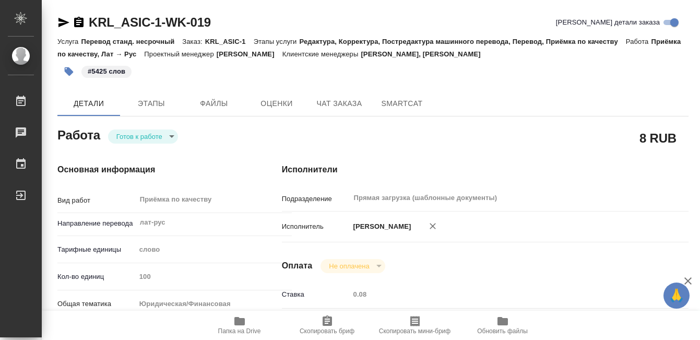
type input "5f647205b73bc97568ca66c0"
checkbox input "true"
type input "03.09.2025 09:00"
type input "03.09.2025 10:00"
type input "[DATE] 10:00"
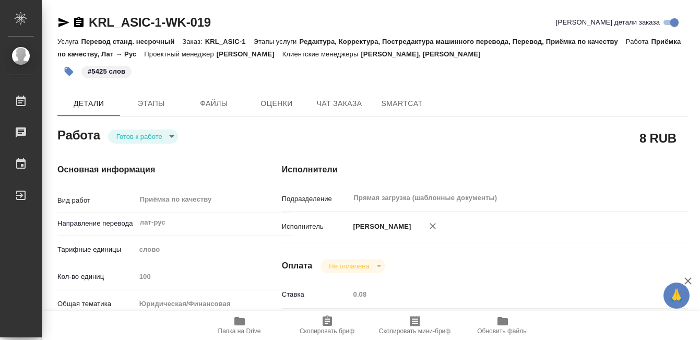
type input "Прямая загрузка (шаблонные документы)"
type input "notPayed"
type input "0.08"
type input "RUB"
type input "[PERSON_NAME]"
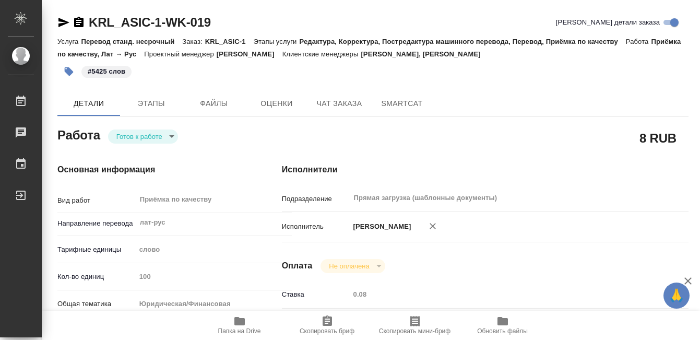
type input "KRL_ASIC-1"
type input "Перевод станд. несрочный"
type input "Редактура, Корректура, Постредактура машинного перевода, Перевод, Приёмка по ка…"
type input "Веселова Юлия, Касымов Тимур"
type input "Малофеева Екатерина"
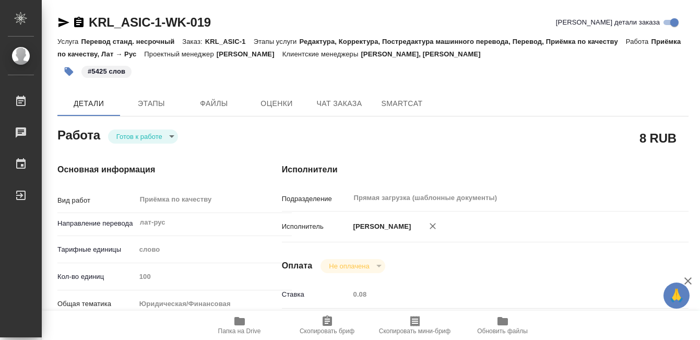
type input "/Clients/ООО «ЭСИК»/Orders/KRL_ASIC-1"
click at [71, 75] on icon "button" at bounding box center [69, 71] width 10 height 10
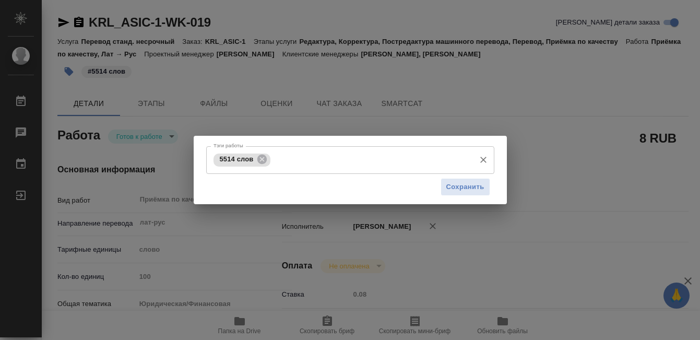
drag, startPoint x: 264, startPoint y: 157, endPoint x: 271, endPoint y: 160, distance: 8.6
click at [264, 157] on icon at bounding box center [261, 158] width 11 height 11
click at [273, 160] on input "Тэги работы" at bounding box center [371, 160] width 196 height 18
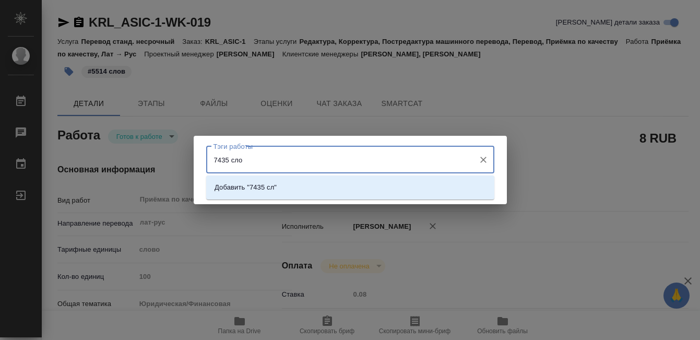
type input "7435 слов"
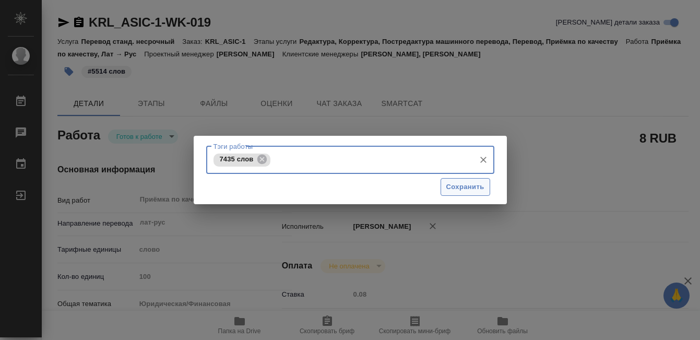
click at [460, 185] on span "Сохранить" at bounding box center [465, 187] width 38 height 12
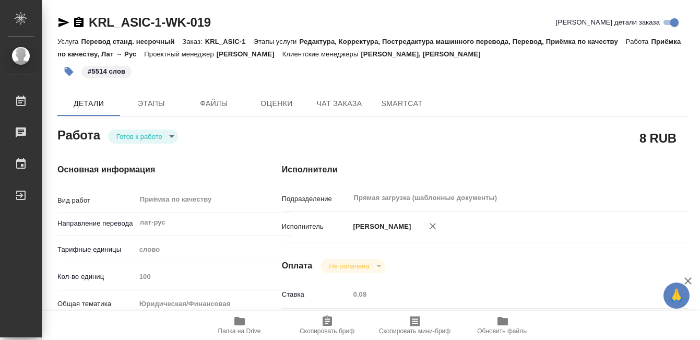
type input "readyForWork"
type input "лат-рус"
type input "5a8b1489cc6b4906c91bfd90"
type input "100"
type input "yr-fn"
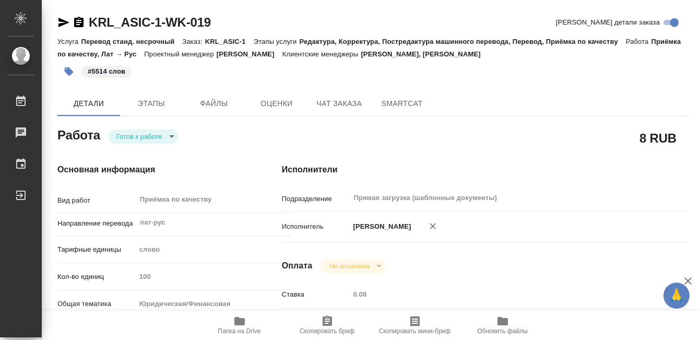
type input "5f647205b73bc97568ca66c0"
checkbox input "true"
type input "03.09.2025 09:00"
type input "03.09.2025 10:00"
type input "[DATE] 10:00"
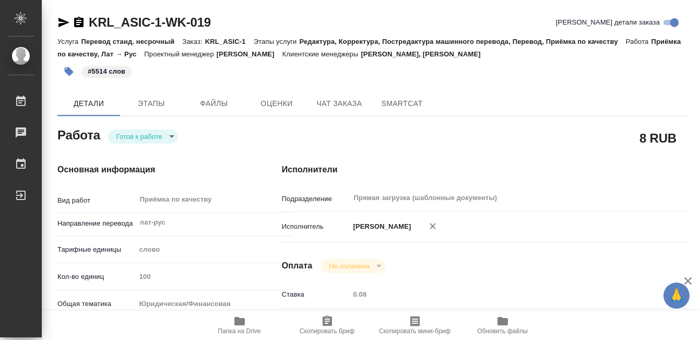
type input "Прямая загрузка (шаблонные документы)"
type input "notPayed"
type input "0.08"
type input "RUB"
type input "[PERSON_NAME]"
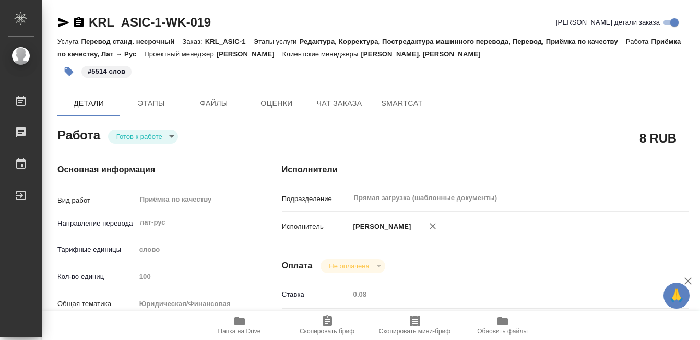
type input "KRL_ASIC-1"
type input "Перевод станд. несрочный"
type input "Редактура, Корректура, Постредактура машинного перевода, Перевод, Приёмка по ка…"
type input "Веселова Юлия, Касымов Тимур"
type input "Малофеева Екатерина"
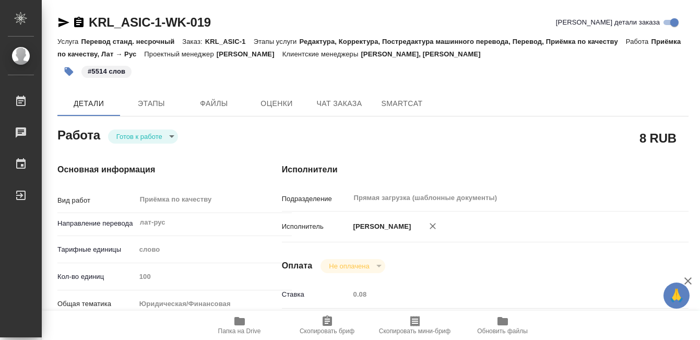
type input "/Clients/ООО «ЭСИК»/Orders/KRL_ASIC-1"
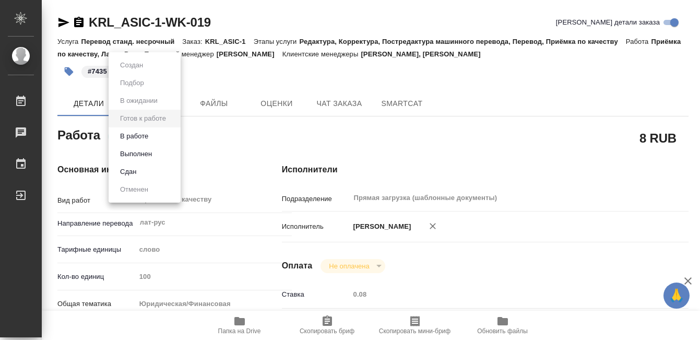
click at [166, 137] on body "🙏 .cls-1 fill:#fff; AWATERA Kobzeva Elizaveta Работы 0 Чаты График Выйти KRL_AS…" at bounding box center [350, 170] width 700 height 340
click at [162, 150] on li "Выполнен" at bounding box center [145, 154] width 72 height 18
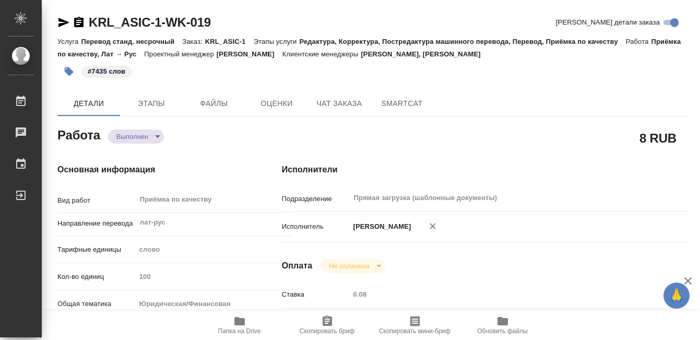
type textarea "x"
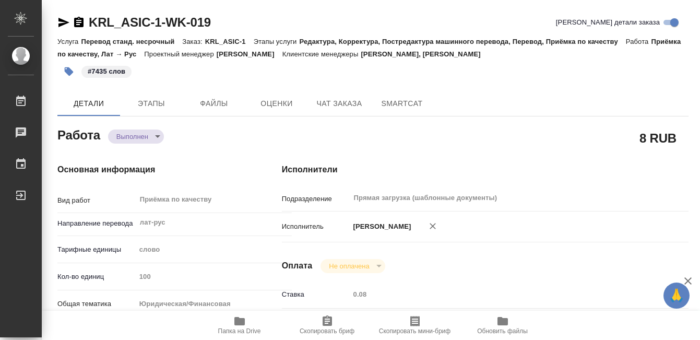
type textarea "x"
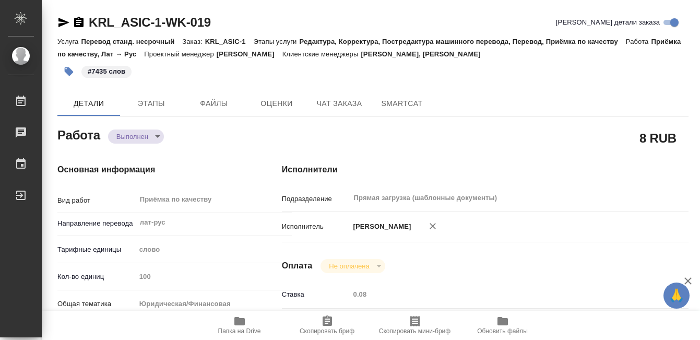
click at [85, 19] on div "KRL_ASIC-1-WK-019" at bounding box center [133, 22] width 153 height 17
click at [78, 19] on icon "button" at bounding box center [78, 22] width 9 height 10
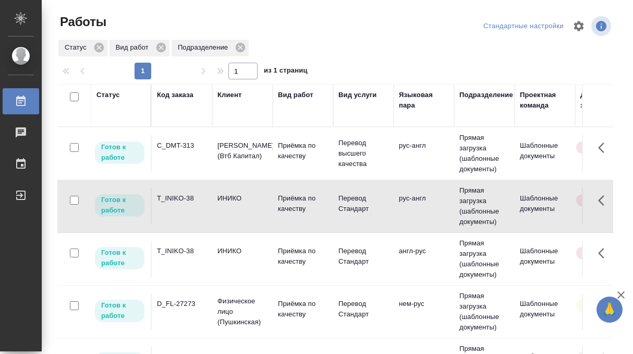
click at [186, 149] on div "C_DMT-313" at bounding box center [182, 145] width 50 height 10
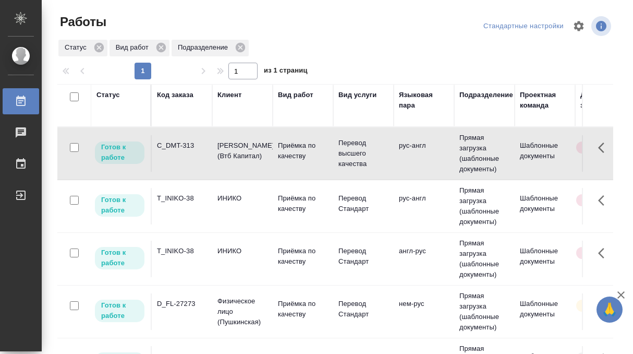
click at [186, 149] on div "C_DMT-313" at bounding box center [182, 145] width 50 height 10
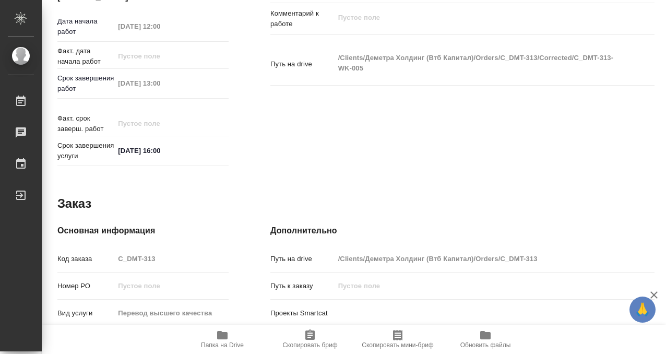
scroll to position [557, 0]
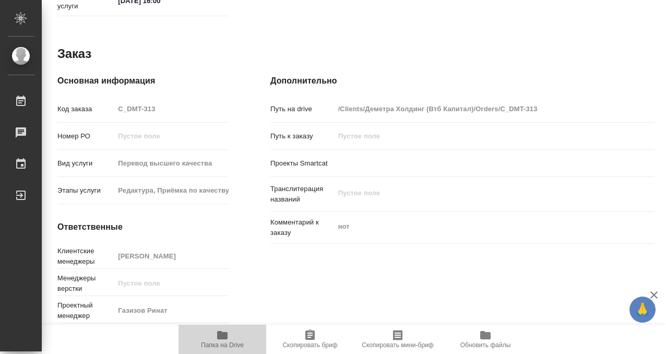
click at [226, 342] on span "Папка на Drive" at bounding box center [222, 344] width 43 height 7
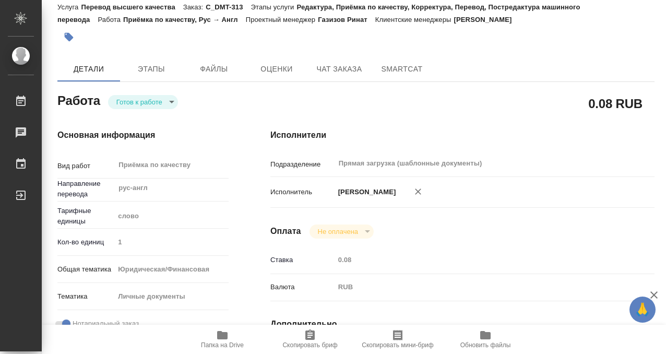
scroll to position [0, 0]
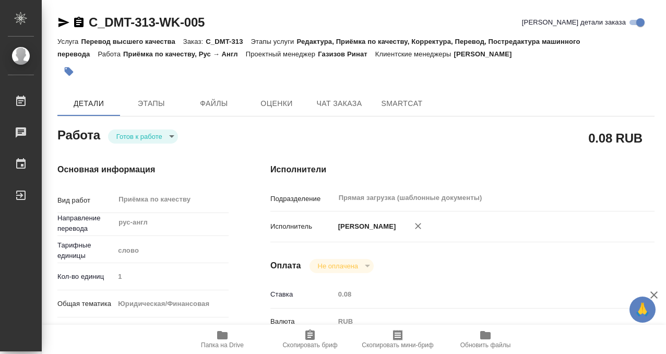
click at [70, 69] on icon "button" at bounding box center [69, 71] width 10 height 10
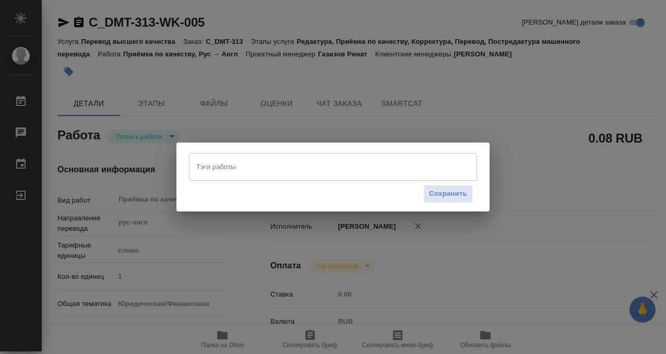
click at [248, 161] on input "Тэги работы" at bounding box center [323, 167] width 259 height 18
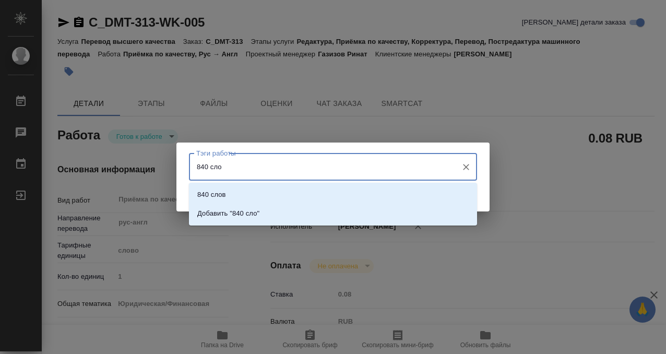
type input "840 слов"
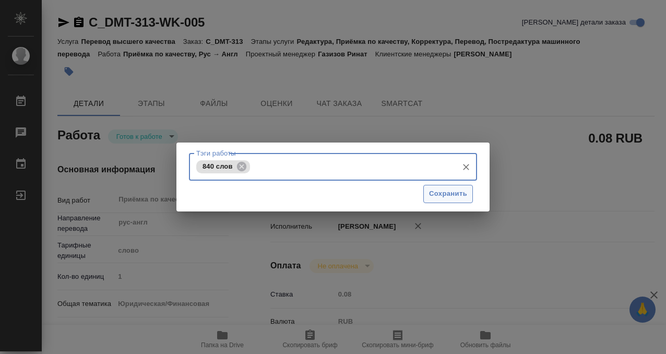
click at [451, 186] on button "Сохранить" at bounding box center [448, 194] width 50 height 18
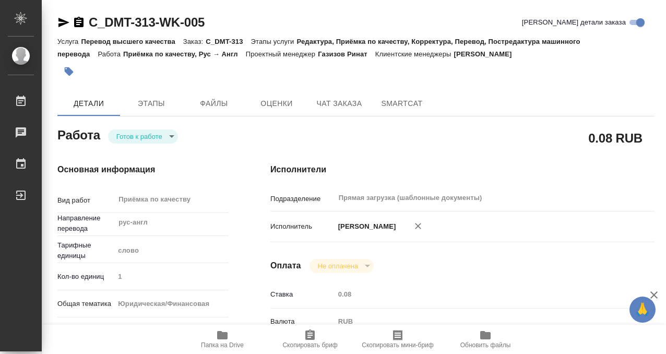
type input "readyForWork"
type input "рус-англ"
type input "5a8b1489cc6b4906c91bfd90"
type input "1"
type input "yr-fn"
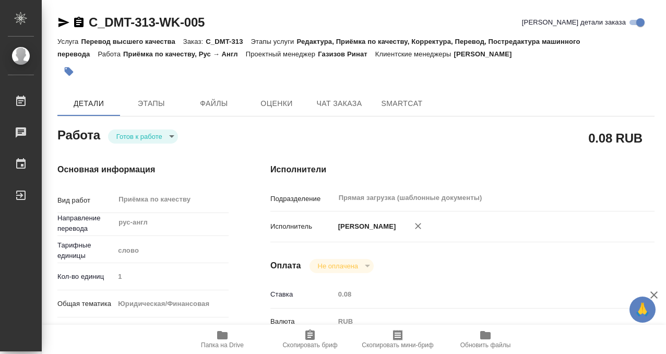
type input "5a8b8b956a9677013d343cfe"
checkbox input "true"
type input "04.09.2025 12:00"
type input "04.09.2025 13:00"
type input "04.09.2025 16:00"
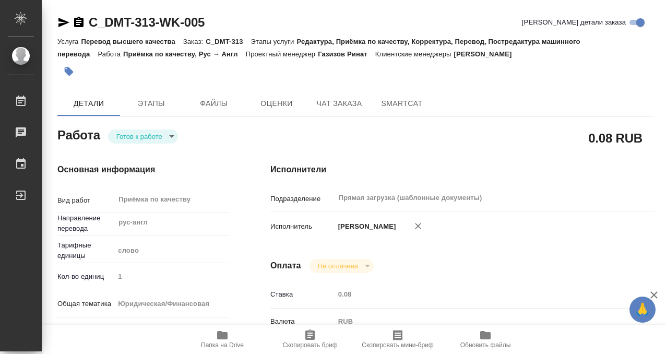
type input "Прямая загрузка (шаблонные документы)"
type input "notPayed"
type input "0.08"
type input "RUB"
type input "[PERSON_NAME]"
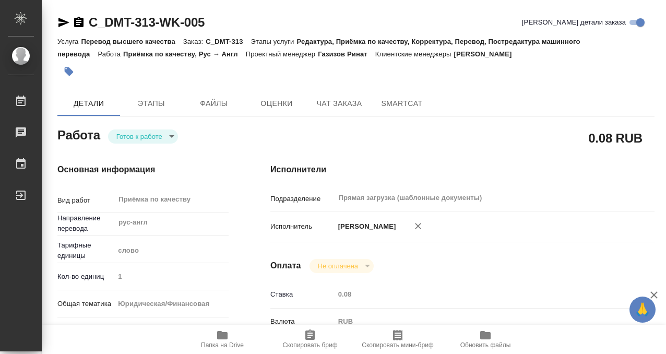
type input "C_DMT-313"
type input "Перевод высшего качества"
type input "Редактура, Приёмка по качеству, Корректура, Перевод, Постредактура машинного пе…"
type input "Лямина Надежда"
type input "/Clients/Деметра Холдинг (Втб Капитал)/Orders/C_DMT-313"
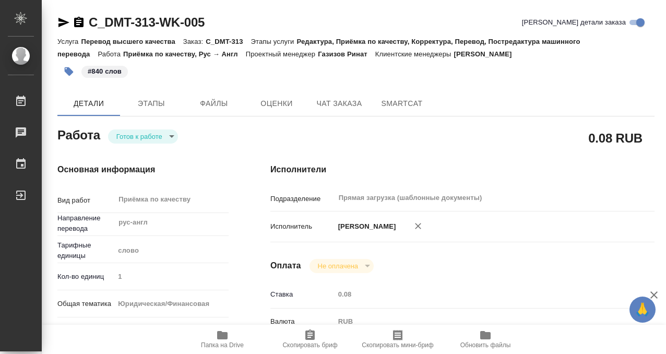
click at [166, 139] on body "🙏 .cls-1 fill:#fff; AWATERA Kobzeva Elizaveta Работы 0 Чаты График Выйти C_DMT-…" at bounding box center [333, 177] width 666 height 354
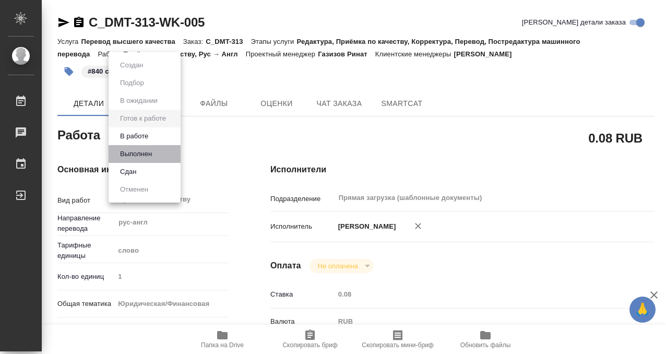
click at [166, 155] on li "Выполнен" at bounding box center [145, 154] width 72 height 18
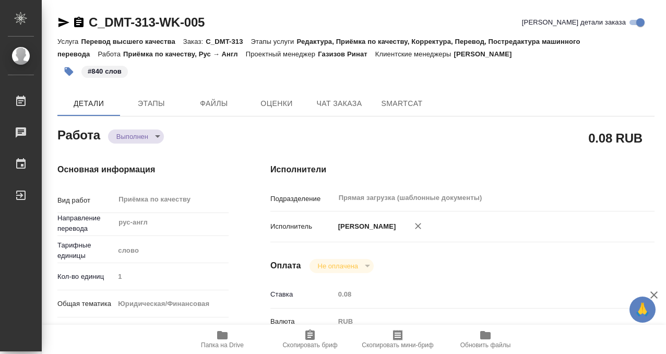
type textarea "x"
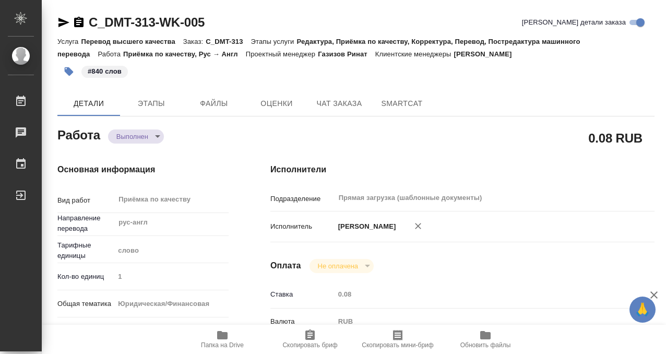
type textarea "x"
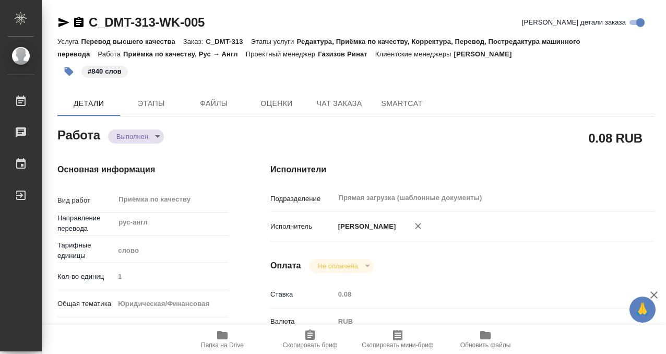
click at [78, 20] on icon "button" at bounding box center [79, 22] width 13 height 13
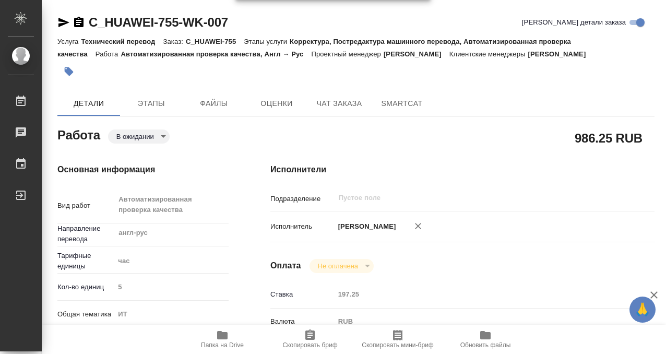
click at [75, 21] on icon "button" at bounding box center [78, 22] width 9 height 10
